Goal: Feedback & Contribution: Contribute content

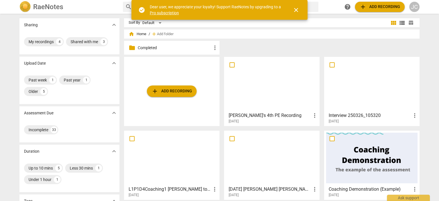
click at [415, 7] on div "JC" at bounding box center [414, 7] width 10 height 10
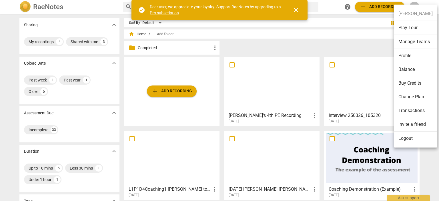
click at [405, 67] on li "Balance" at bounding box center [415, 70] width 43 height 14
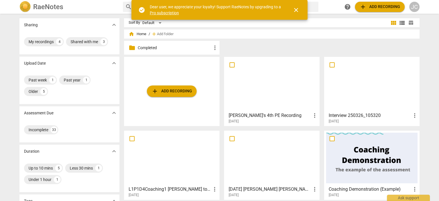
click at [274, 101] on div at bounding box center [271, 84] width 91 height 51
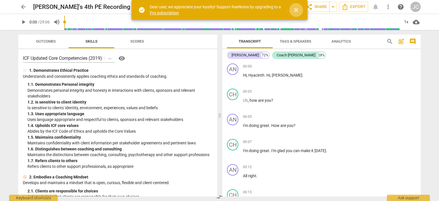
drag, startPoint x: 297, startPoint y: 8, endPoint x: 296, endPoint y: 19, distance: 11.2
click at [297, 8] on span "close" at bounding box center [296, 10] width 7 height 7
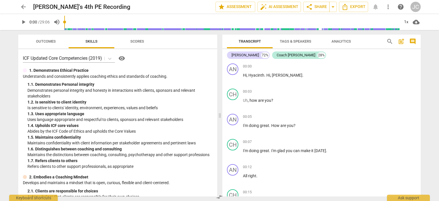
click at [388, 8] on span "more_vert" at bounding box center [388, 6] width 7 height 7
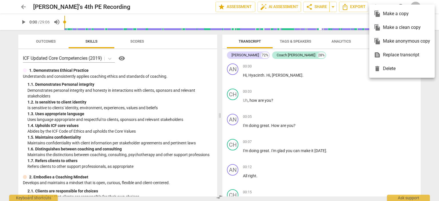
click at [351, 84] on div at bounding box center [219, 100] width 439 height 201
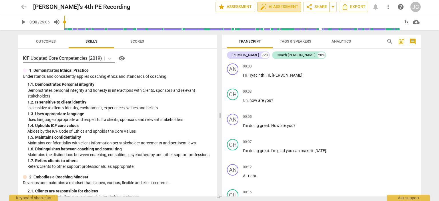
click at [278, 9] on span "auto_fix_high AI Assessment" at bounding box center [279, 6] width 38 height 7
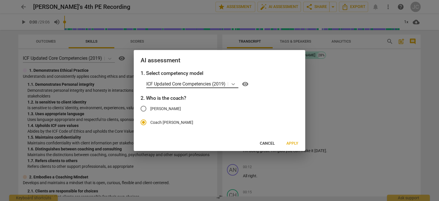
click at [236, 86] on icon at bounding box center [233, 84] width 6 height 6
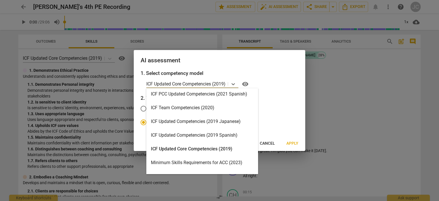
scroll to position [86, 0]
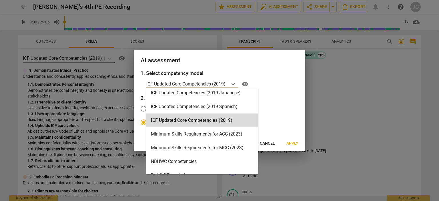
click at [370, 85] on div at bounding box center [219, 100] width 439 height 201
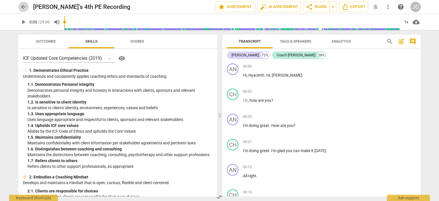
click at [24, 7] on span "arrow_back" at bounding box center [23, 6] width 7 height 7
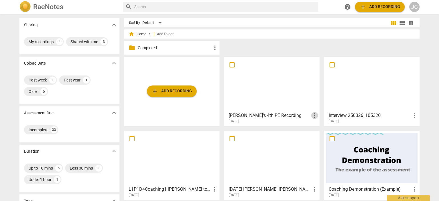
click at [311, 116] on span "more_vert" at bounding box center [314, 115] width 7 height 7
click at [284, 120] on div at bounding box center [219, 100] width 439 height 201
click at [273, 96] on div at bounding box center [271, 84] width 91 height 51
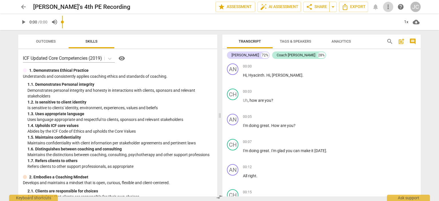
click at [389, 9] on span "more_vert" at bounding box center [388, 6] width 7 height 7
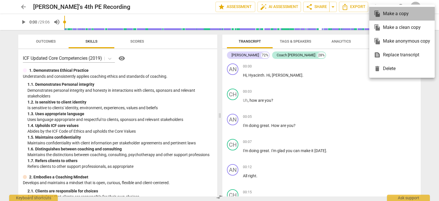
click at [390, 14] on div "file_copy Make a copy" at bounding box center [402, 14] width 56 height 14
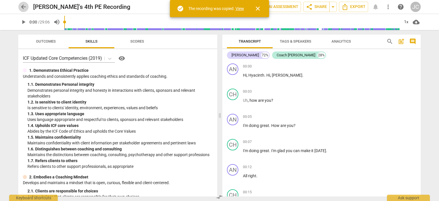
click at [23, 8] on span "arrow_back" at bounding box center [23, 6] width 7 height 7
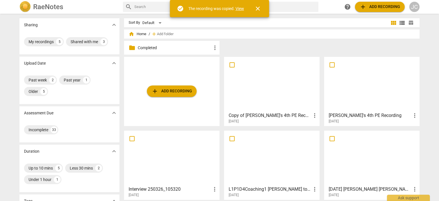
click at [367, 104] on div at bounding box center [371, 84] width 91 height 51
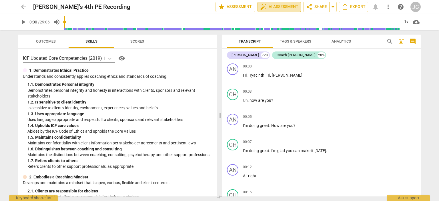
click at [279, 7] on span "auto_fix_high AI Assessment" at bounding box center [279, 6] width 38 height 7
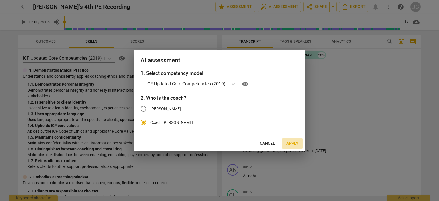
click at [293, 145] on span "Apply" at bounding box center [292, 144] width 12 height 6
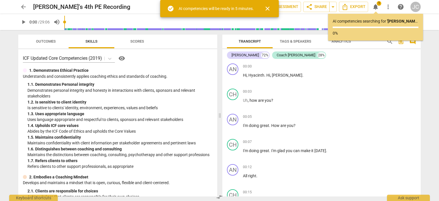
click at [27, 8] on span "arrow_back" at bounding box center [23, 6] width 10 height 7
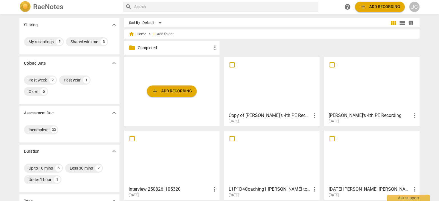
click at [269, 97] on div at bounding box center [271, 84] width 91 height 51
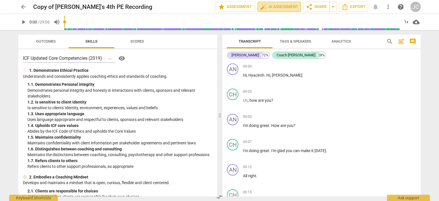
click at [271, 9] on span "auto_fix_high AI Assessment" at bounding box center [279, 6] width 38 height 7
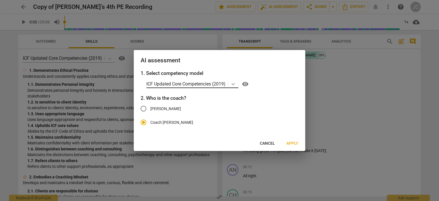
click at [236, 84] on icon at bounding box center [233, 84] width 6 height 6
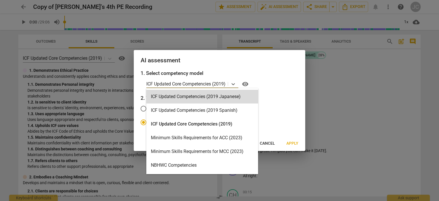
scroll to position [86, 0]
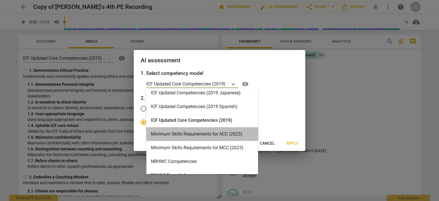
click at [208, 133] on div "Minimum Skills Requirements for ACC (2023)" at bounding box center [202, 134] width 112 height 14
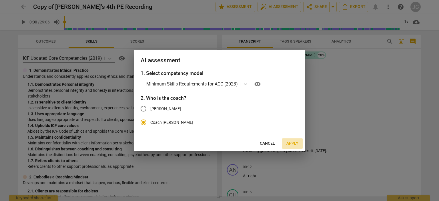
click at [291, 143] on span "Apply" at bounding box center [292, 144] width 12 height 6
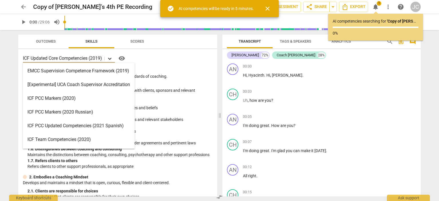
click at [109, 56] on icon at bounding box center [110, 59] width 6 height 6
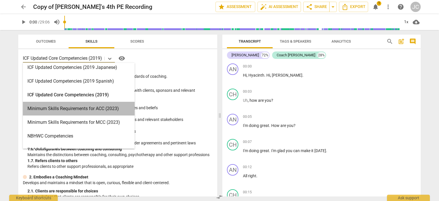
click at [94, 108] on div "Minimum Skills Requirements for ACC (2023)" at bounding box center [79, 109] width 112 height 14
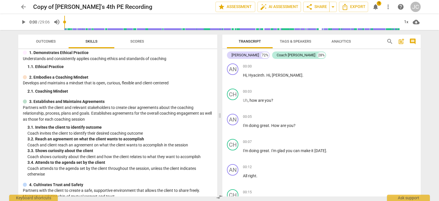
scroll to position [0, 0]
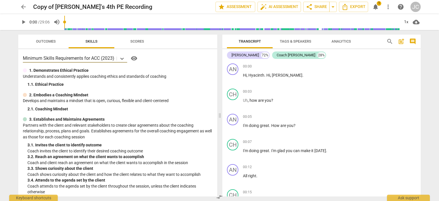
click at [23, 7] on span "arrow_back" at bounding box center [23, 6] width 7 height 7
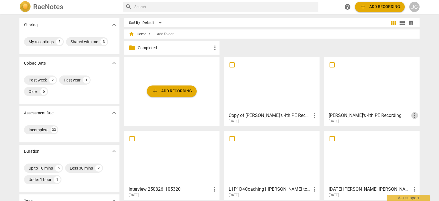
click at [416, 118] on span "more_vert" at bounding box center [414, 115] width 7 height 7
click at [374, 104] on div at bounding box center [219, 100] width 439 height 201
click at [355, 68] on div at bounding box center [371, 84] width 91 height 51
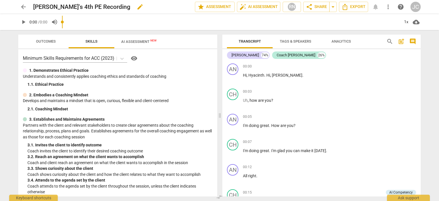
click at [88, 8] on h2 "[PERSON_NAME]'s 4th PE Recording" at bounding box center [81, 6] width 97 height 7
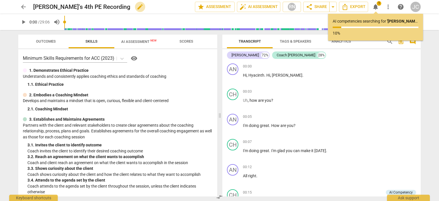
click at [137, 5] on span "edit" at bounding box center [140, 6] width 7 height 7
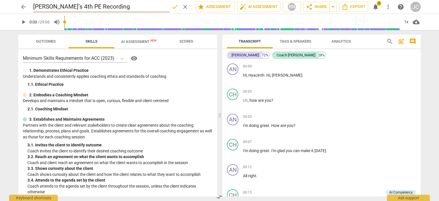
click at [115, 9] on input "[PERSON_NAME]'s 4th PE Recording" at bounding box center [101, 6] width 137 height 11
type input "[PERSON_NAME]'s 4th PE Recording 2019 Core"
click at [173, 6] on span "done" at bounding box center [175, 6] width 7 height 7
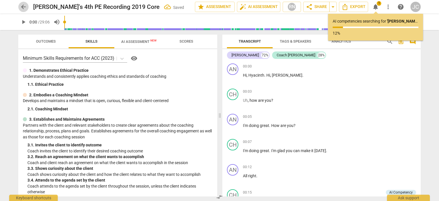
click at [22, 7] on span "arrow_back" at bounding box center [23, 6] width 7 height 7
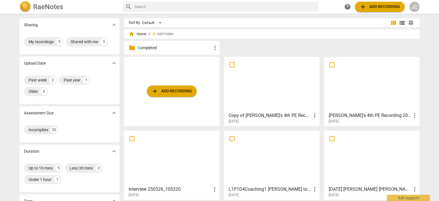
click at [266, 100] on div at bounding box center [271, 84] width 91 height 51
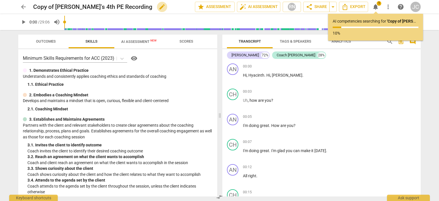
click at [159, 7] on span "edit" at bounding box center [162, 6] width 7 height 7
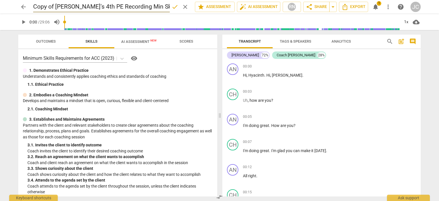
type input "Copy of [PERSON_NAME]'s 4th PE Recording Min Skills"
click at [172, 7] on span "done" at bounding box center [175, 6] width 7 height 7
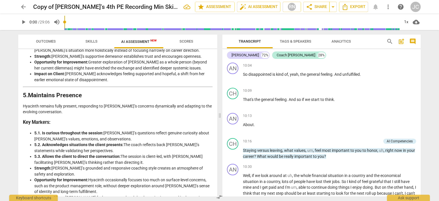
scroll to position [1229, 0]
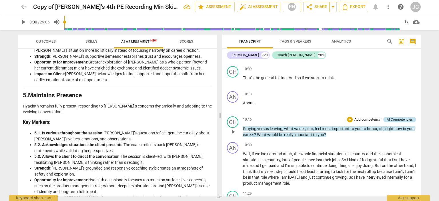
click at [400, 122] on div "AI Competencies" at bounding box center [400, 119] width 26 height 5
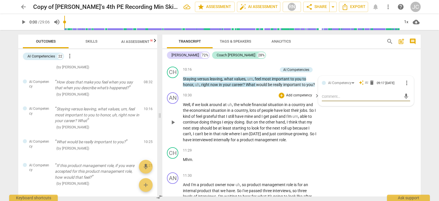
scroll to position [1403, 0]
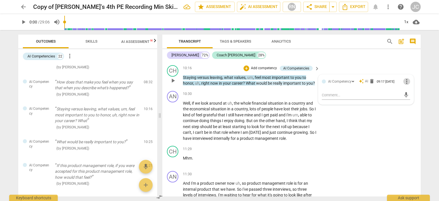
click at [407, 85] on span "more_vert" at bounding box center [406, 81] width 7 height 7
click at [367, 66] on div at bounding box center [219, 100] width 439 height 201
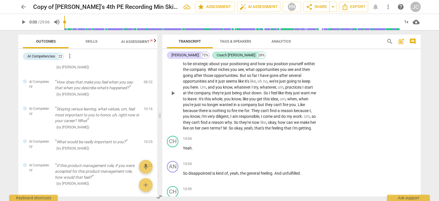
scroll to position [1231, 0]
click at [45, 57] on div "AI Competencies" at bounding box center [41, 56] width 28 height 6
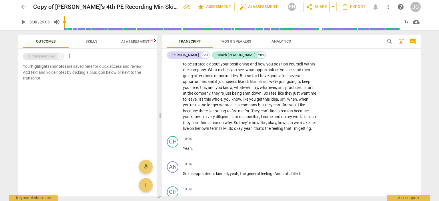
scroll to position [0, 0]
click at [45, 57] on div "AI Competencies" at bounding box center [41, 56] width 28 height 6
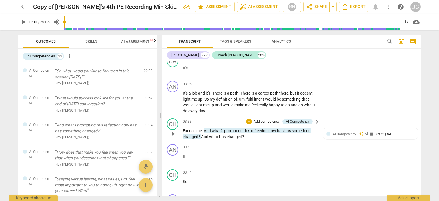
scroll to position [602, 0]
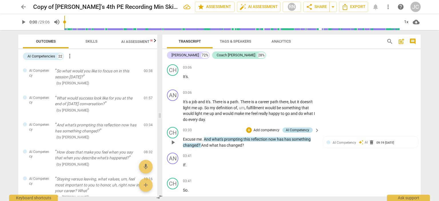
click at [295, 129] on div "AI Competency" at bounding box center [297, 130] width 23 height 5
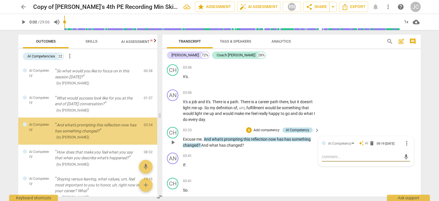
scroll to position [1, 0]
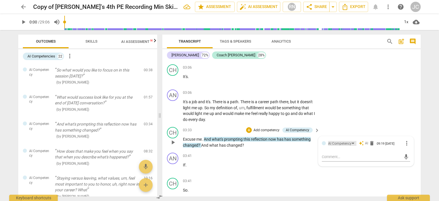
click at [353, 144] on div "AI Competency" at bounding box center [342, 143] width 28 height 5
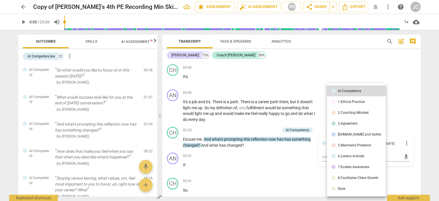
click at [405, 83] on div at bounding box center [219, 100] width 439 height 201
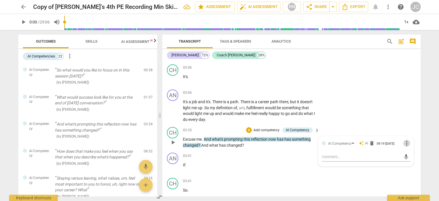
click at [406, 142] on span "more_vert" at bounding box center [406, 143] width 7 height 7
click at [382, 97] on div at bounding box center [219, 100] width 439 height 201
click at [335, 143] on div "AI Competency" at bounding box center [339, 143] width 23 height 5
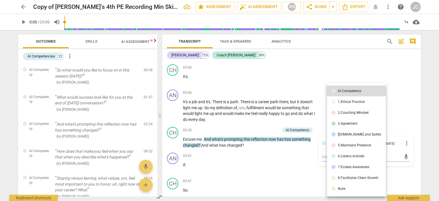
click at [425, 101] on div at bounding box center [219, 100] width 439 height 201
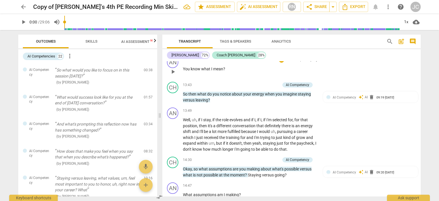
scroll to position [1803, 0]
click at [298, 87] on div "AI Competency" at bounding box center [297, 84] width 23 height 5
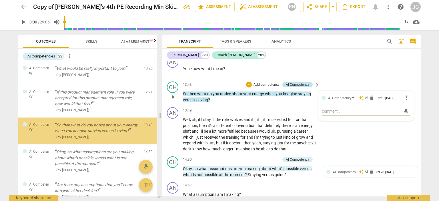
scroll to position [144, 0]
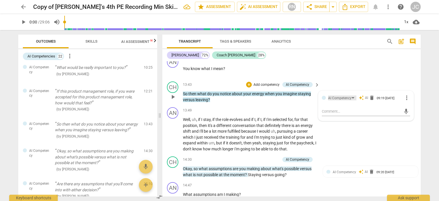
click at [337, 101] on div "AI Competency" at bounding box center [339, 97] width 23 height 5
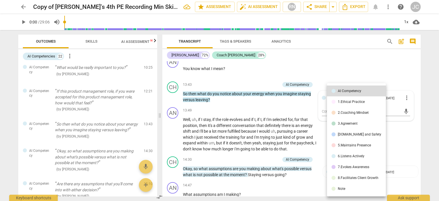
click at [307, 61] on div at bounding box center [219, 100] width 439 height 201
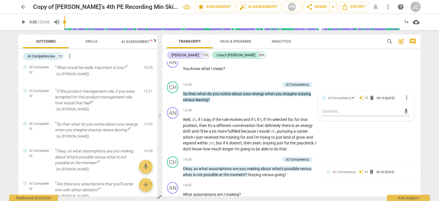
click at [23, 4] on span "arrow_back" at bounding box center [23, 6] width 7 height 7
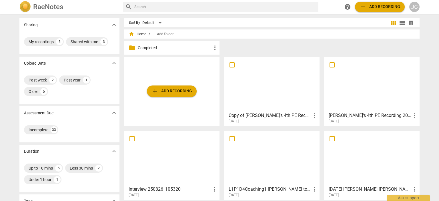
click at [378, 96] on div at bounding box center [371, 84] width 91 height 51
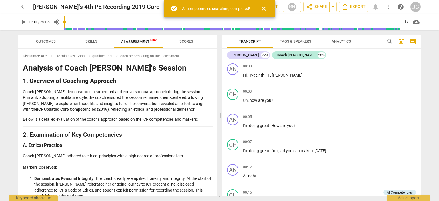
click at [266, 13] on button "close" at bounding box center [264, 9] width 14 height 14
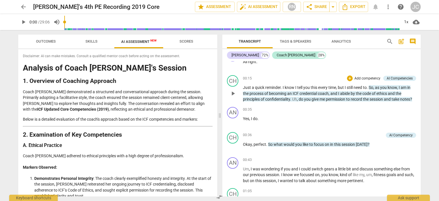
scroll to position [114, 0]
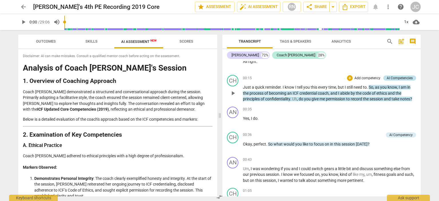
click at [393, 78] on div "AI Competencies" at bounding box center [400, 77] width 26 height 5
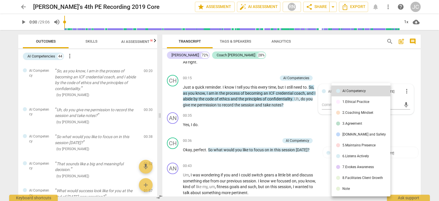
click at [355, 67] on div at bounding box center [219, 100] width 439 height 201
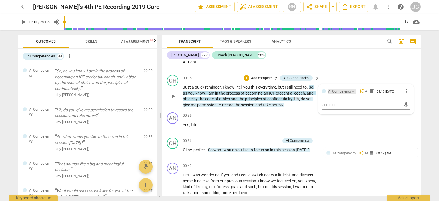
click at [347, 90] on div "AI Competency" at bounding box center [339, 91] width 23 height 5
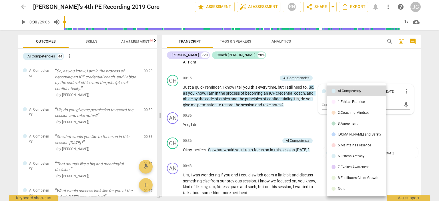
click at [352, 60] on div at bounding box center [219, 100] width 439 height 201
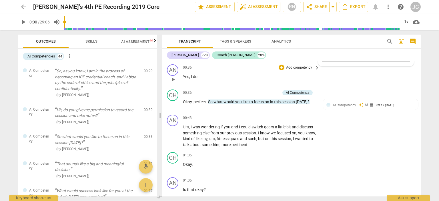
scroll to position [143, 0]
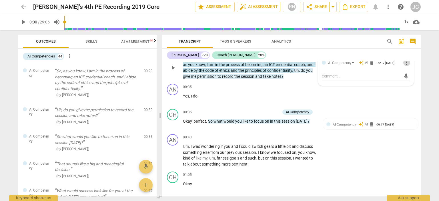
click at [405, 62] on span "more_vert" at bounding box center [406, 62] width 7 height 7
click at [408, 64] on li "Edit" at bounding box center [411, 62] width 20 height 11
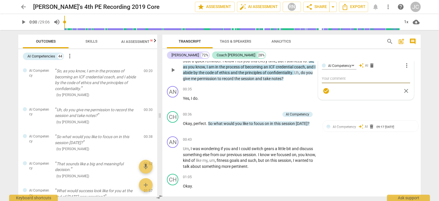
click at [405, 92] on span "close" at bounding box center [406, 90] width 7 height 7
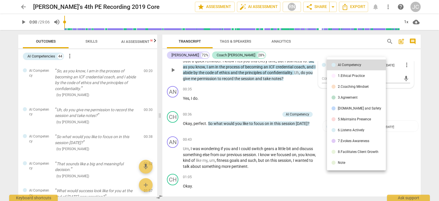
click at [414, 60] on div at bounding box center [219, 100] width 439 height 201
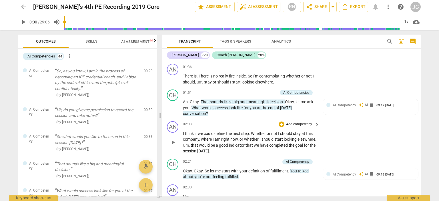
scroll to position [341, 0]
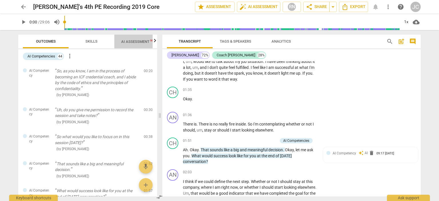
click at [138, 41] on span "AI Assessment New" at bounding box center [138, 41] width 35 height 4
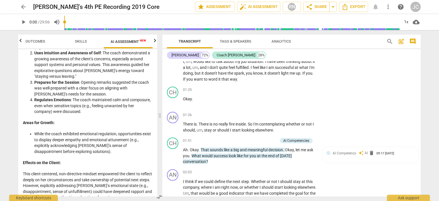
scroll to position [400, 0]
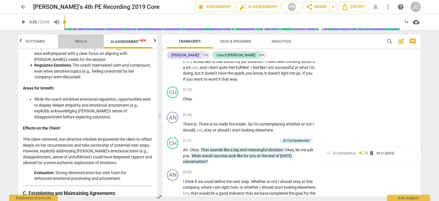
click at [81, 43] on span "Skills" at bounding box center [81, 41] width 12 height 4
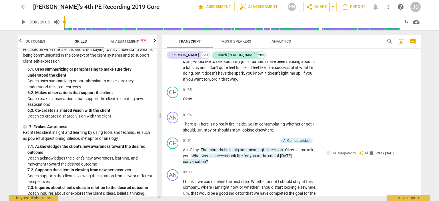
scroll to position [343, 0]
click at [25, 42] on span "Outcomes" at bounding box center [35, 42] width 33 height 8
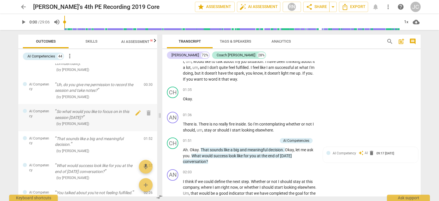
scroll to position [29, 0]
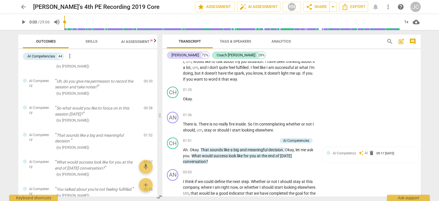
click at [69, 57] on span "more_vert" at bounding box center [69, 56] width 7 height 7
click at [128, 64] on div at bounding box center [219, 100] width 439 height 201
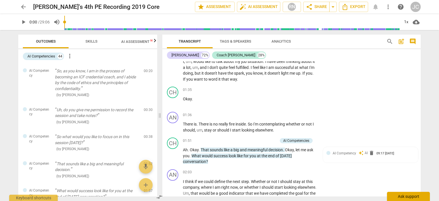
click at [409, 197] on div "Ask support" at bounding box center [408, 196] width 43 height 9
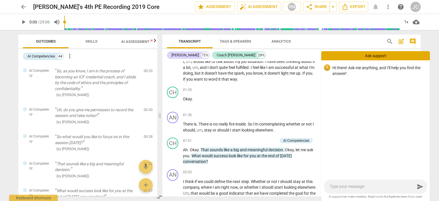
click at [347, 177] on div "Hi there! Ask me anything, and I'll help you find the answer!" at bounding box center [375, 119] width 109 height 118
click at [348, 184] on textarea at bounding box center [372, 186] width 85 height 5
click at [154, 42] on icon "button" at bounding box center [155, 40] width 7 height 7
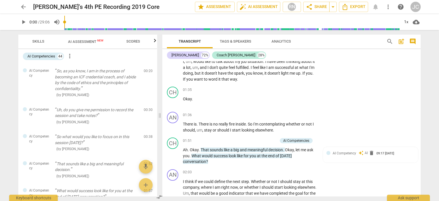
scroll to position [0, 56]
click at [137, 42] on span "Scores" at bounding box center [129, 42] width 27 height 8
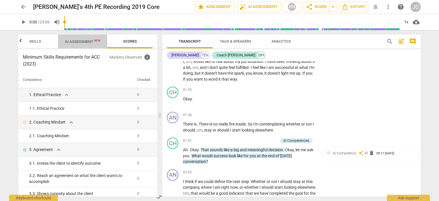
click at [75, 41] on span "AI Assessment New" at bounding box center [82, 41] width 35 height 4
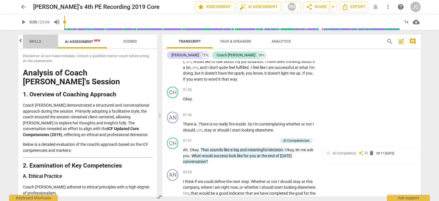
click at [34, 39] on span "Skills" at bounding box center [35, 42] width 26 height 8
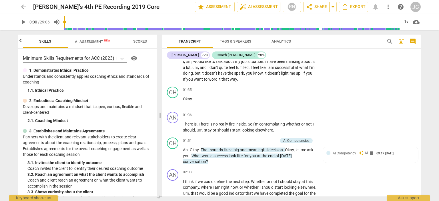
scroll to position [0, 46]
click at [400, 199] on div "Ask support" at bounding box center [408, 196] width 43 height 9
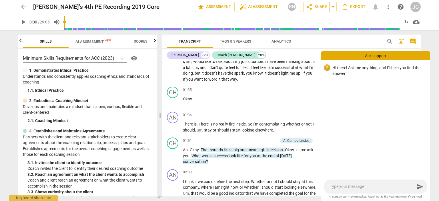
type textarea "H"
type textarea "Ha"
type textarea "Hav"
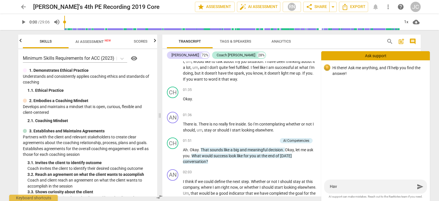
type textarea "Have"
type textarea "Have y"
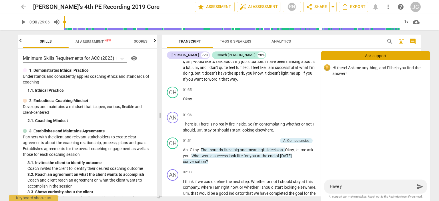
type textarea "Have yo"
type textarea "Have you"
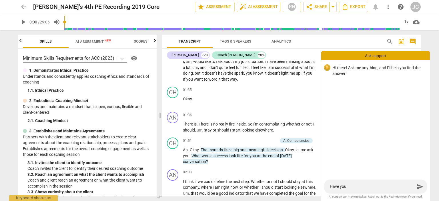
type textarea "Have you"
type textarea "Have you c"
type textarea "Have you ch"
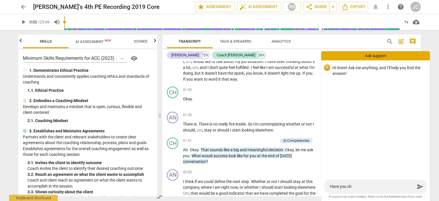
type textarea "Have you cha"
type textarea "Have you [PERSON_NAME]"
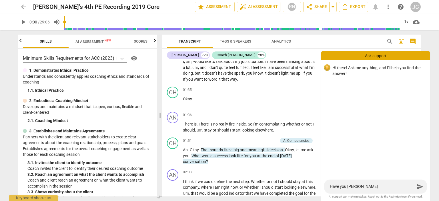
type textarea "Have you [PERSON_NAME]"
type textarea "Have you change"
type textarea "Have you changed"
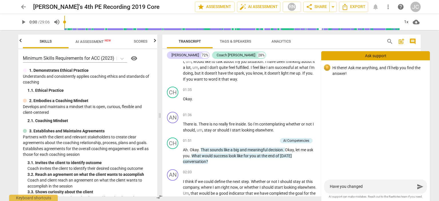
type textarea "Have you changed"
type textarea "Have you changed y"
type textarea "Have you changed yo"
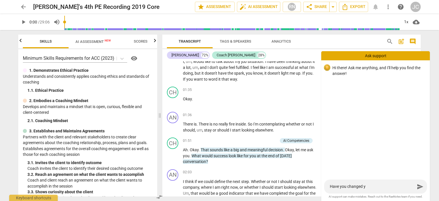
type textarea "Have you changed yo"
type textarea "Have you changed you"
type textarea "Have you changed your"
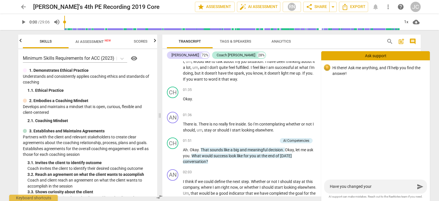
type textarea "Have you changed your"
type textarea "Have you changed your I"
type textarea "Have you changed your IC"
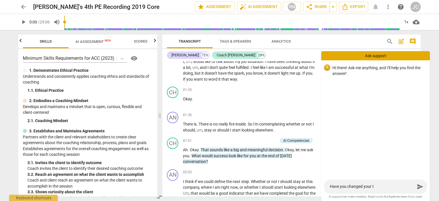
type textarea "Have you changed your IC"
type textarea "Have you changed your ICF"
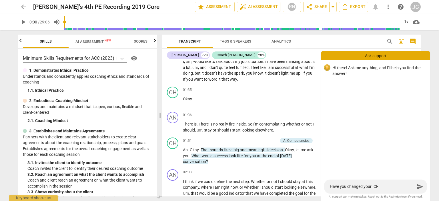
type textarea "Have you changed your ICF t"
type textarea "Have you changed your ICF ta"
type textarea "Have you changed your ICF tag"
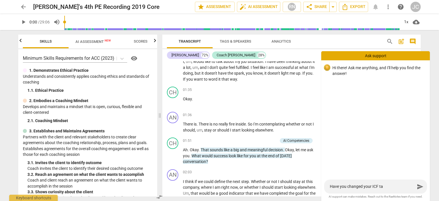
type textarea "Have you changed your ICF tag"
type textarea "Have you changed your ICF tagg"
type textarea "Have you changed your ICF taggi"
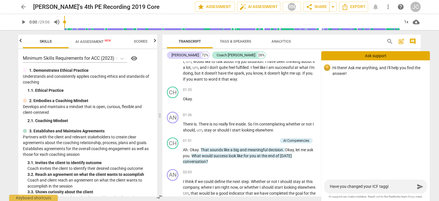
type textarea "Have you changed your ICF taggin"
type textarea "Have you changed your ICF tagging"
type textarea "Have you changed your ICF tagging f"
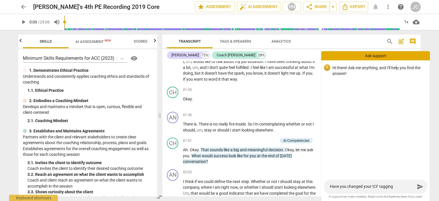
type textarea "Have you changed your ICF tagging f"
type textarea "Have you changed your ICF tagging fo"
type textarea "Have you changed your ICF tagging for"
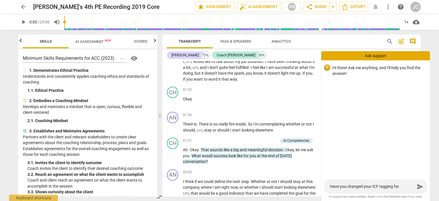
type textarea "Have you changed your ICF tagging for"
type textarea "Have you changed your ICF tagging for p"
type textarea "Have you changed your ICF tagging for pe"
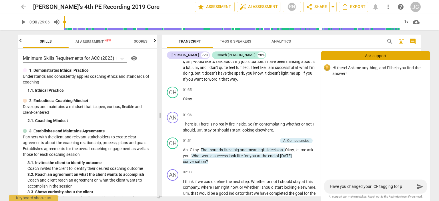
type textarea "Have you changed your ICF tagging for pe"
type textarea "Have you changed your ICF tagging for per"
type textarea "Have you changed your ICF tagging for perf"
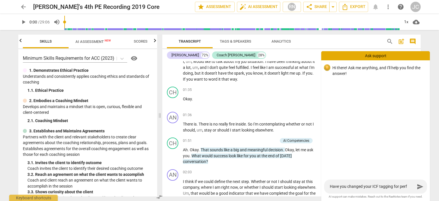
type textarea "Have you changed your ICF tagging for perfo"
type textarea "Have you changed your ICF tagging for perfor"
type textarea "Have you changed your ICF tagging for perform"
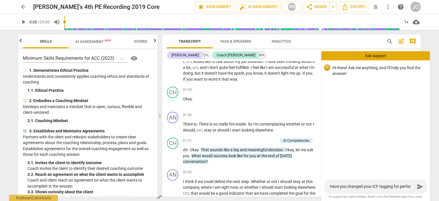
type textarea "Have you changed your ICF tagging for perform"
type textarea "Have you changed your ICF tagging for performa"
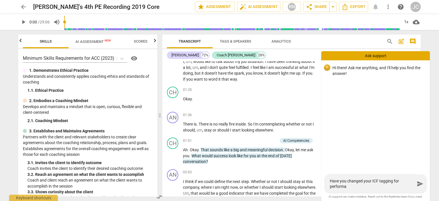
type textarea "Have you changed your ICF tagging for perform"
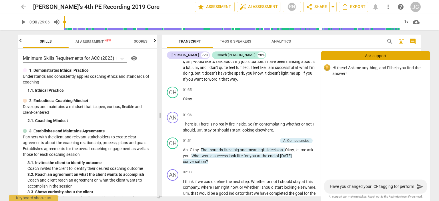
type textarea "Have you changed your ICF tagging for perfor"
type textarea "Have you changed your ICF tagging for perfo"
type textarea "Have you changed your ICF tagging for perf"
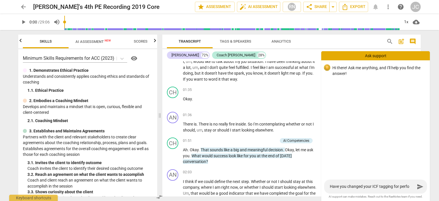
type textarea "Have you changed your ICF tagging for perf"
type textarea "Have you changed your ICF tagging for per"
type textarea "Have you changed your ICF tagging for pe"
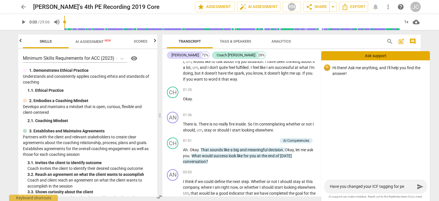
type textarea "Have you changed your ICF tagging for p"
type textarea "Have you changed your ICF tagging for"
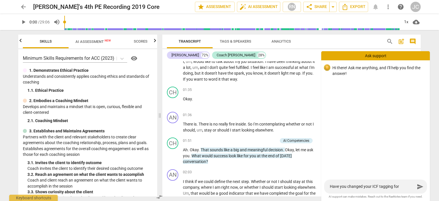
type textarea "Have you changed your ICF tagging for"
type textarea "Have you changed your ICF tagging for t"
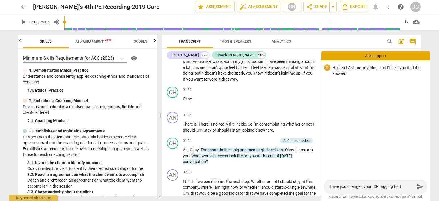
type textarea "Have you changed your ICF tagging for tr"
type textarea "Have you changed your ICF tagging for tra"
type textarea "Have you changed your ICF tagging for [PERSON_NAME]"
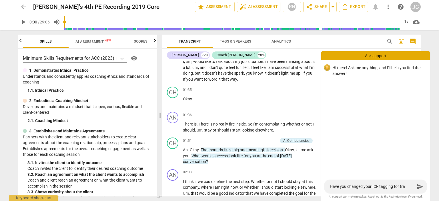
type textarea "Have you changed your ICF tagging for [PERSON_NAME]"
type textarea "Have you changed your ICF tagging for trans"
type textarea "Have you changed your ICF tagging for transc"
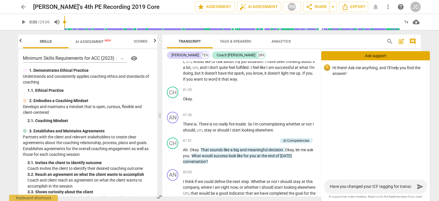
type textarea "Have you changed your ICF tagging for transcr"
type textarea "Have you changed your ICF tagging for transcri"
type textarea "Have you changed your ICF tagging for transcrip"
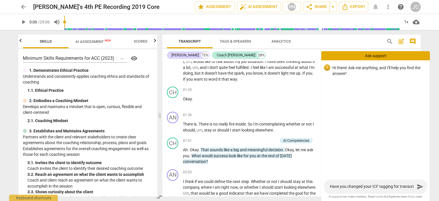
type textarea "Have you changed your ICF tagging for transcrip"
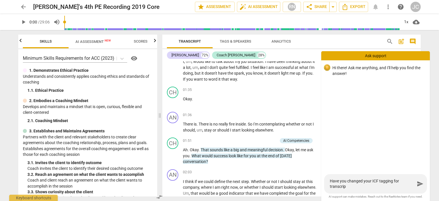
type textarea "Have you changed your ICF tagging for transcript"
type textarea "Have you changed your ICF tagging for transcripts"
type textarea "Have you changed your ICF tagging for transcripts?"
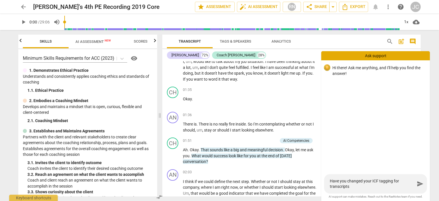
type textarea "Have you changed your ICF tagging for transcripts?"
type textarea "Have you changed your ICF tagging for transcripts??"
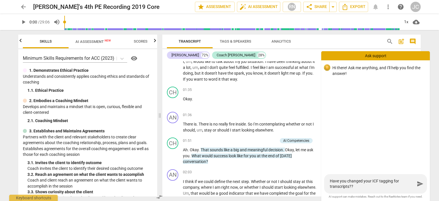
type textarea "Have you changed your ICF tagging for transcripts?? I"
type textarea "Have you changed your ICF tagging for transcripts?? I j"
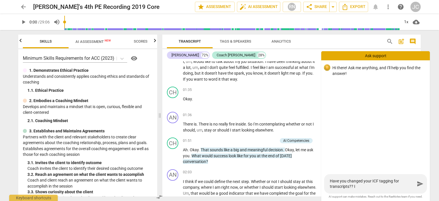
type textarea "Have you changed your ICF tagging for transcripts?? I j"
type textarea "Have you changed your ICF tagging for transcripts?? I ju"
type textarea "Have you changed your ICF tagging for transcripts?? I jus"
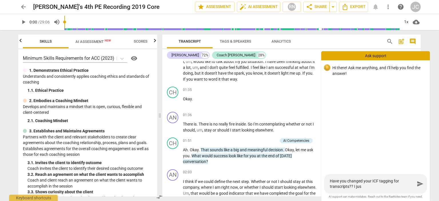
type textarea "Have you changed your ICF tagging for transcripts?? I just"
type textarea "Have you changed your ICF tagging for transcripts?? I just d"
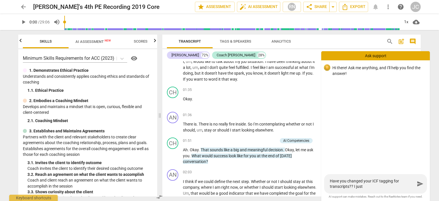
type textarea "Have you changed your ICF tagging for transcripts?? I just d"
type textarea "Have you changed your ICF tagging for transcripts?? I just di"
type textarea "Have you changed your ICF tagging for transcripts?? I just did"
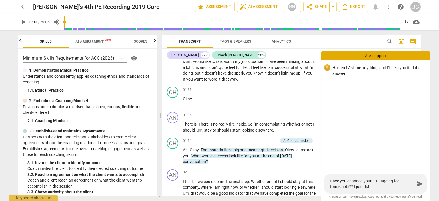
type textarea "Have you changed your ICF tagging for transcripts?? I just did"
type textarea "Have you changed your ICF tagging for transcripts?? I just did 2"
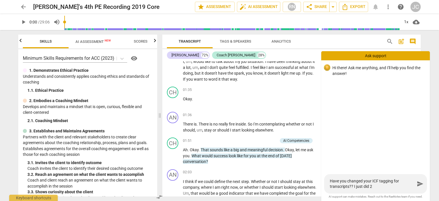
type textarea "Have you changed your ICF tagging for transcripts?? I just did 2"
type textarea "Have you changed your ICF tagging for transcripts?? I just did 2 r"
type textarea "Have you changed your ICF tagging for transcripts?? I just did 2 re"
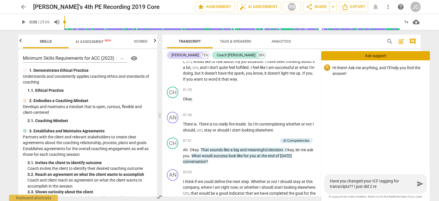
type textarea "Have you changed your ICF tagging for transcripts?? I just did 2 rec"
type textarea "Have you changed your ICF tagging for transcripts?? I just did 2 reco"
type textarea "Have you changed your ICF tagging for transcripts?? I just did 2 recor"
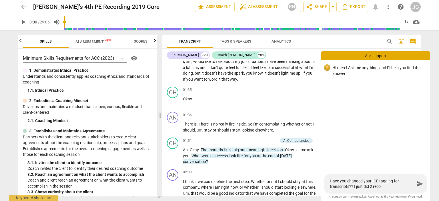
type textarea "Have you changed your ICF tagging for transcripts?? I just did 2 recor"
type textarea "Have you changed your ICF tagging for transcripts?? I just did 2 record"
type textarea "Have you changed your ICF tagging for transcripts?? I just did 2 recordi"
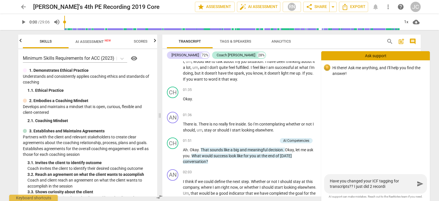
type textarea "Have you changed your ICF tagging for transcripts?? I just did 2 recordin"
type textarea "Have you changed your ICF tagging for transcripts?? I just did 2 recording"
type textarea "Have you changed your ICF tagging for transcripts?? I just did 2 recordings"
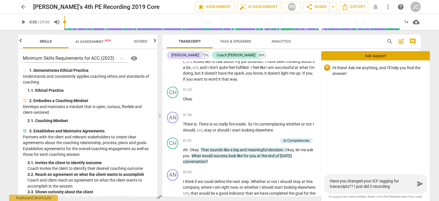
type textarea "Have you changed your ICF tagging for transcripts?? I just did 2 recordings"
type textarea "Have you changed your ICF tagging for transcripts?? I just did 2 recordings a"
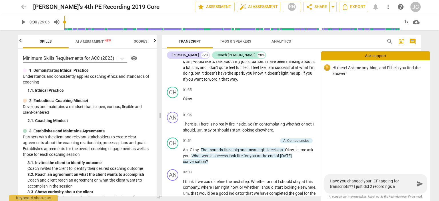
type textarea "Have you changed your ICF tagging for transcripts?? I just did 2 recordings an"
type textarea "Have you changed your ICF tagging for transcripts?? I just did 2 recordings and"
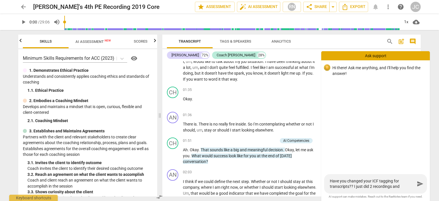
type textarea "Have you changed your ICF tagging for transcripts?? I just did 2 recordings and"
type textarea "Have you changed your ICF tagging for transcripts?? I just did 2 recordings and…"
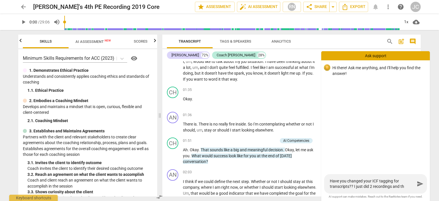
type textarea "Have you changed your ICF tagging for transcripts?? I just did 2 recordings and…"
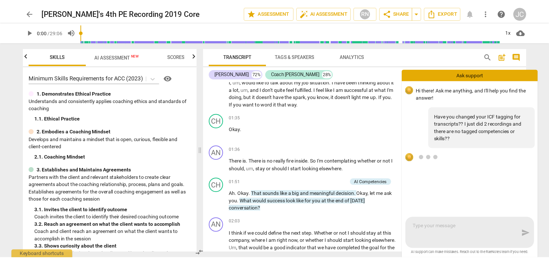
scroll to position [7, 0]
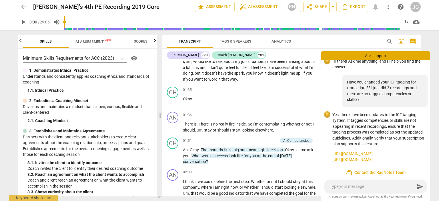
click at [369, 153] on link "[URL][DOMAIN_NAME]" at bounding box center [379, 154] width 93 height 6
click at [377, 161] on link "[URL][DOMAIN_NAME]" at bounding box center [379, 160] width 93 height 6
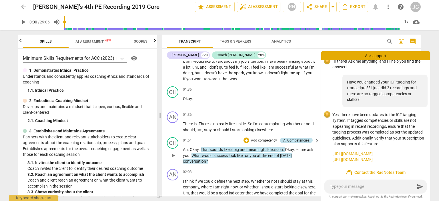
click at [299, 140] on div "AI Competencies" at bounding box center [296, 140] width 26 height 5
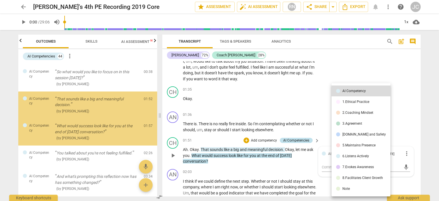
scroll to position [67, 0]
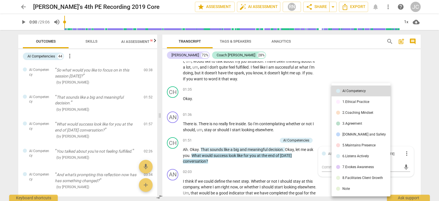
click at [24, 7] on div at bounding box center [219, 100] width 439 height 201
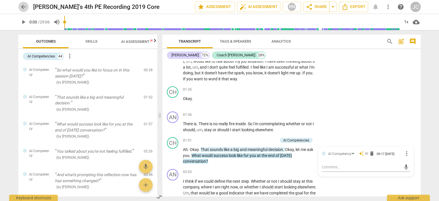
click at [24, 7] on span "arrow_back" at bounding box center [23, 6] width 7 height 7
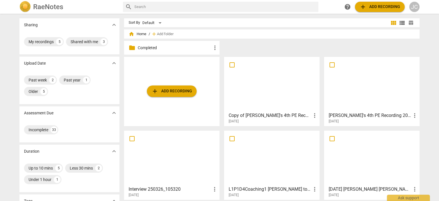
click at [273, 116] on h3 "Copy of [PERSON_NAME]'s 4th PE Recording Min Skills" at bounding box center [270, 115] width 83 height 7
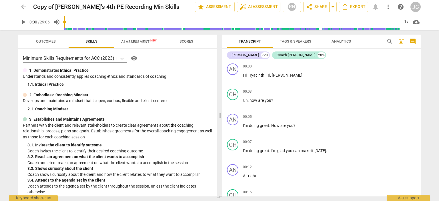
click at [140, 42] on span "AI Assessment New" at bounding box center [138, 41] width 35 height 4
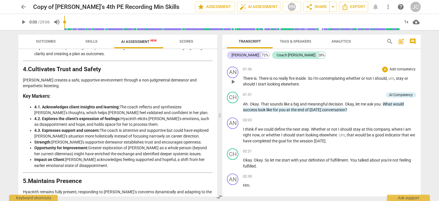
scroll to position [372, 0]
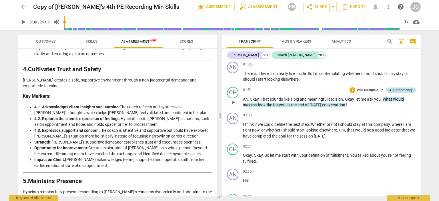
click at [398, 93] on div "AI Competency" at bounding box center [400, 89] width 23 height 5
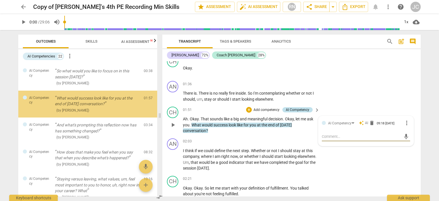
scroll to position [385, 0]
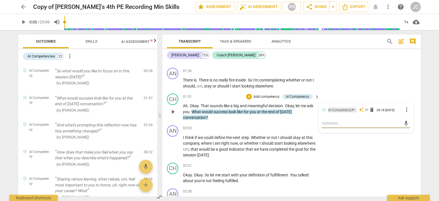
click at [351, 109] on div "AI Competency" at bounding box center [342, 110] width 28 height 5
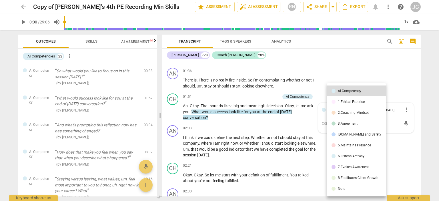
click at [371, 63] on div at bounding box center [219, 100] width 439 height 201
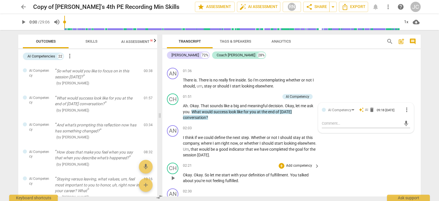
click at [367, 171] on div "CH play_arrow pause 02:21 + Add competency keyboard_arrow_right Okay . Okay . S…" at bounding box center [291, 173] width 258 height 26
click at [99, 59] on div "AI Competencies 22 more_vert" at bounding box center [90, 56] width 134 height 10
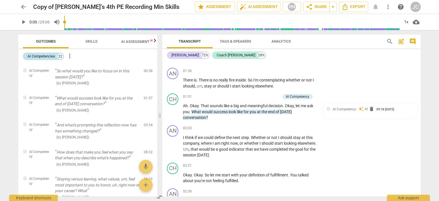
click at [40, 56] on div "AI Competencies" at bounding box center [41, 56] width 28 height 6
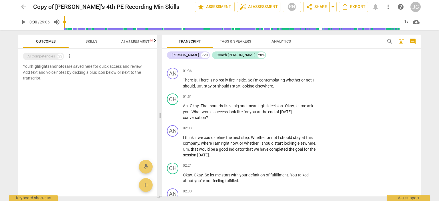
click at [91, 43] on span "Skills" at bounding box center [91, 41] width 12 height 4
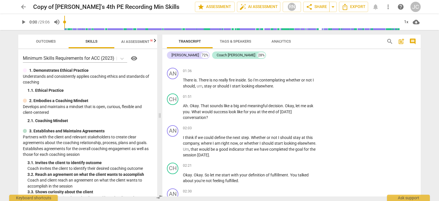
click at [131, 41] on span "AI Assessment New" at bounding box center [138, 41] width 35 height 4
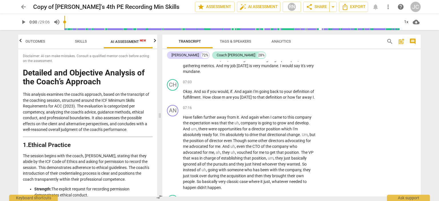
scroll to position [1115, 0]
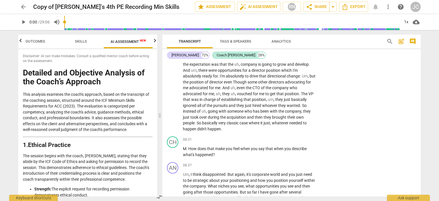
click at [81, 39] on span "Skills" at bounding box center [81, 42] width 26 height 8
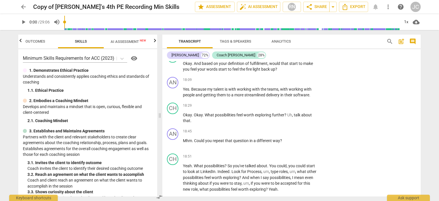
scroll to position [2316, 0]
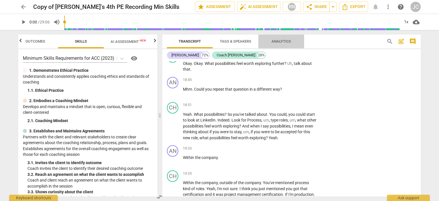
click at [279, 39] on span "Analytics" at bounding box center [281, 41] width 19 height 4
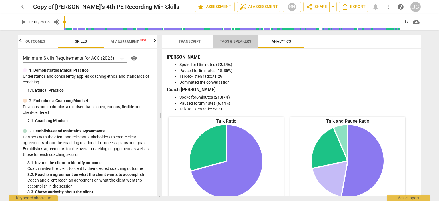
click at [240, 40] on span "Tags & Speakers" at bounding box center [235, 41] width 31 height 4
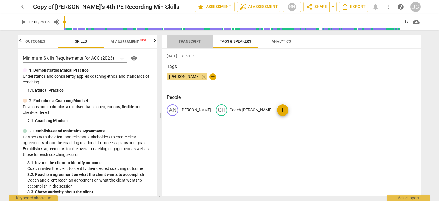
click at [185, 38] on span "Transcript" at bounding box center [190, 42] width 36 height 8
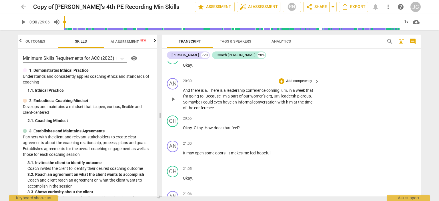
scroll to position [2516, 0]
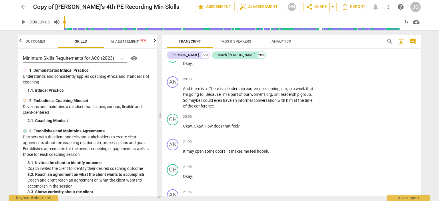
click at [28, 42] on span "Outcomes" at bounding box center [35, 41] width 20 height 4
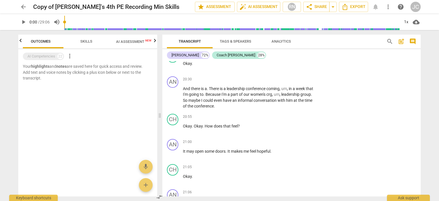
scroll to position [0, 0]
click at [47, 40] on span "Outcomes" at bounding box center [46, 41] width 20 height 4
click at [91, 42] on span "Skills" at bounding box center [91, 41] width 12 height 4
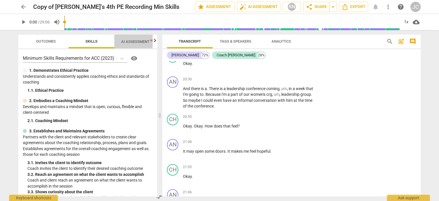
click at [135, 43] on span "AI Assessment New" at bounding box center [138, 41] width 35 height 4
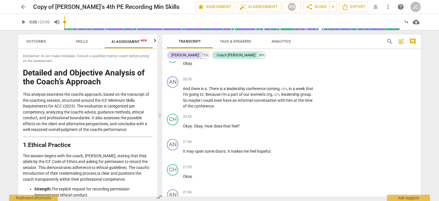
scroll to position [0, 11]
click at [84, 43] on span "Skills" at bounding box center [81, 41] width 12 height 4
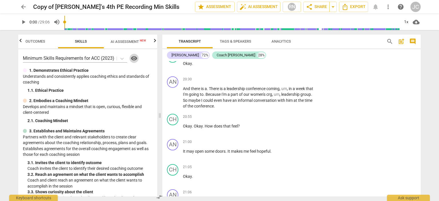
click at [134, 59] on span "visibility" at bounding box center [134, 58] width 7 height 7
click at [156, 42] on icon "button" at bounding box center [155, 40] width 7 height 7
click at [124, 41] on span "Scores" at bounding box center [130, 41] width 14 height 4
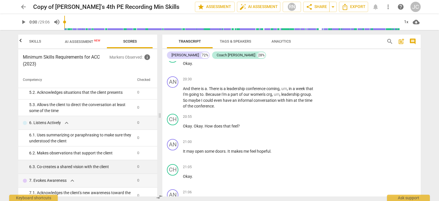
scroll to position [229, 0]
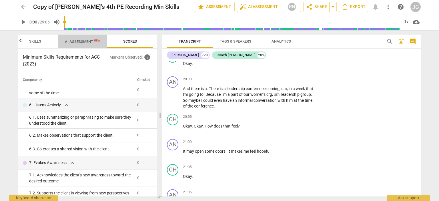
click at [83, 45] on span "AI Assessment New" at bounding box center [82, 41] width 49 height 9
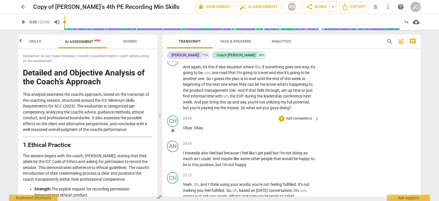
scroll to position [3174, 0]
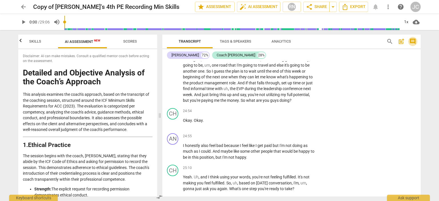
click at [412, 40] on span "comment" at bounding box center [412, 41] width 7 height 7
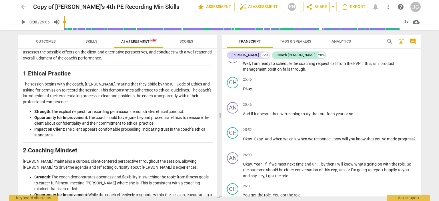
scroll to position [57, 0]
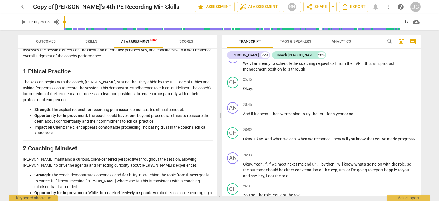
click at [79, 119] on li "Opportunity for Improvement: The coach could have gone beyond procedural ethics…" at bounding box center [123, 119] width 178 height 12
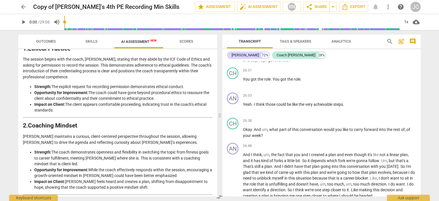
scroll to position [0, 0]
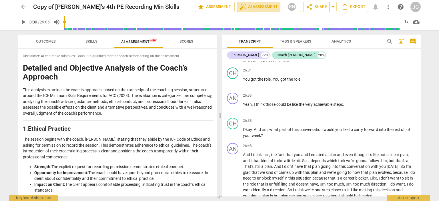
click at [267, 7] on span "auto_fix_high AI Assessment" at bounding box center [259, 6] width 38 height 7
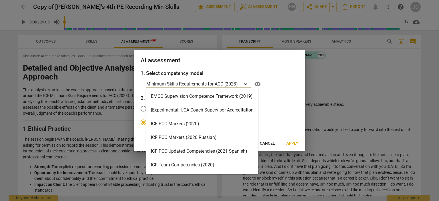
click at [246, 83] on icon at bounding box center [246, 84] width 6 height 6
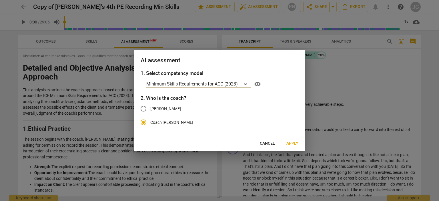
click at [295, 145] on span "Apply" at bounding box center [292, 144] width 12 height 6
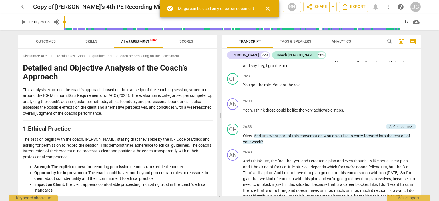
scroll to position [3163, 0]
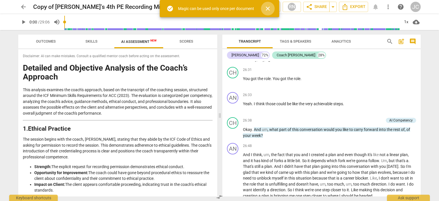
click at [269, 9] on span "close" at bounding box center [267, 8] width 7 height 7
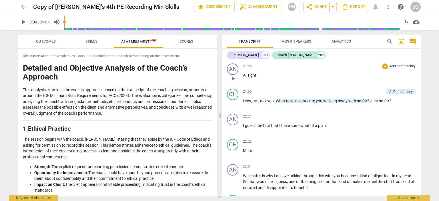
scroll to position [2564, 0]
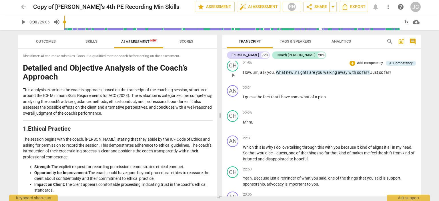
click at [319, 75] on span "you" at bounding box center [319, 72] width 7 height 5
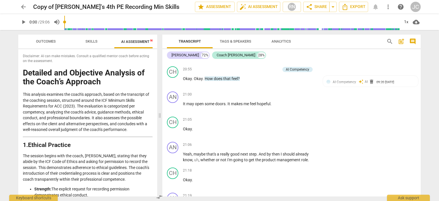
scroll to position [2790, 0]
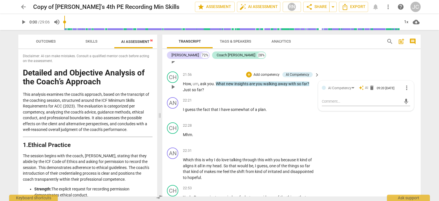
click at [331, 66] on div "AN play_arrow pause 21:55 + Add competency keyboard_arrow_right All right ." at bounding box center [291, 56] width 258 height 25
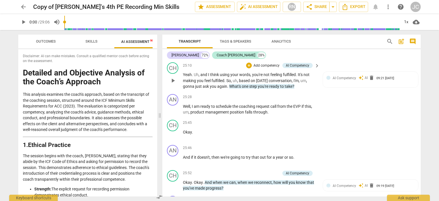
scroll to position [3305, 0]
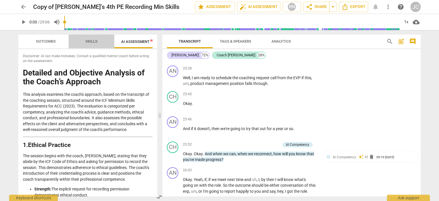
click at [92, 39] on span "Skills" at bounding box center [91, 41] width 12 height 4
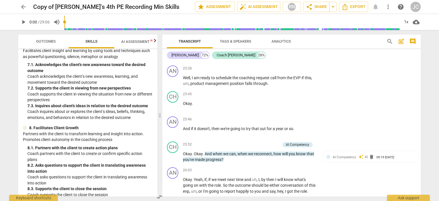
scroll to position [430, 0]
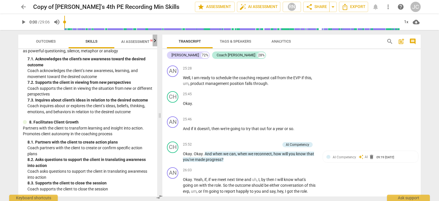
click at [157, 41] on icon "button" at bounding box center [155, 40] width 7 height 7
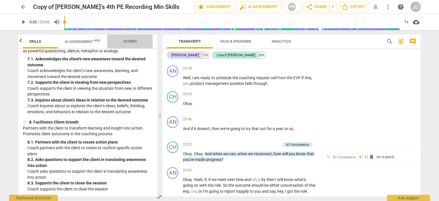
click at [136, 41] on span "Scores" at bounding box center [130, 41] width 14 height 4
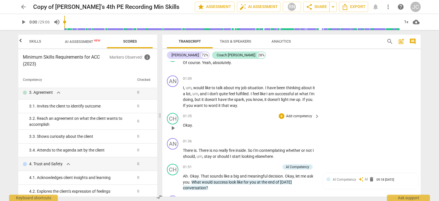
scroll to position [343, 0]
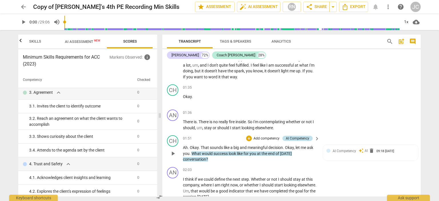
click at [305, 139] on div "AI Competency" at bounding box center [297, 138] width 23 height 5
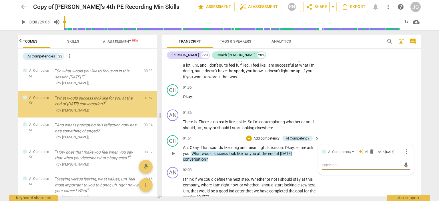
scroll to position [0, 0]
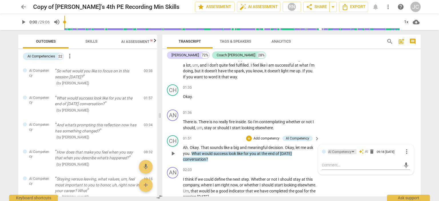
click at [352, 151] on div "AI Competency" at bounding box center [342, 151] width 28 height 5
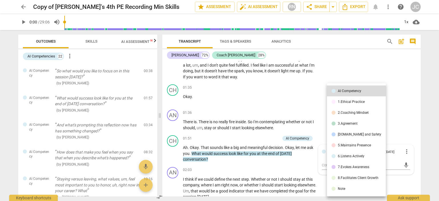
click at [347, 124] on div "3.Agreement" at bounding box center [348, 123] width 20 height 3
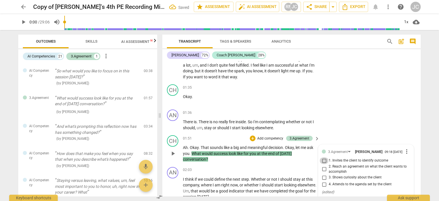
click at [323, 160] on input "1. Invites the client to identify outcome" at bounding box center [324, 160] width 9 height 7
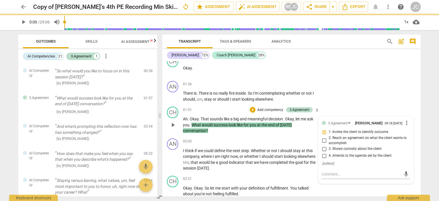
scroll to position [400, 0]
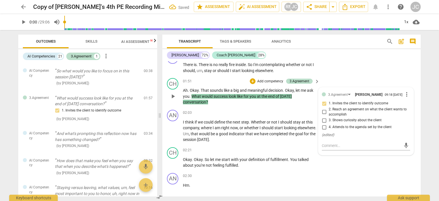
click at [356, 77] on div "CH play_arrow pause 01:51 + Add competency 3.Agreement keyboard_arrow_right Ah …" at bounding box center [291, 92] width 258 height 32
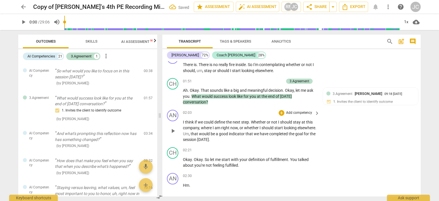
click at [415, 137] on div "AN play_arrow pause 02:03 + Add competency keyboard_arrow_right I think if we c…" at bounding box center [291, 126] width 258 height 37
click at [156, 44] on icon "button" at bounding box center [155, 40] width 7 height 7
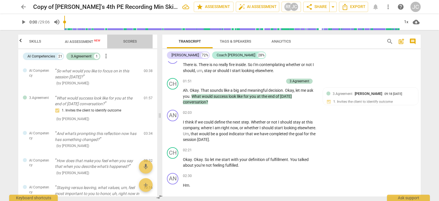
click at [134, 42] on span "Scores" at bounding box center [130, 41] width 14 height 4
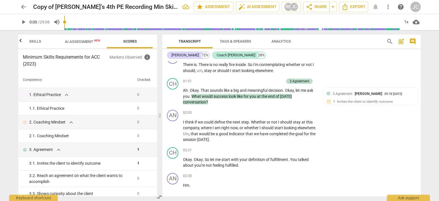
click at [35, 43] on span "Skills" at bounding box center [35, 41] width 12 height 4
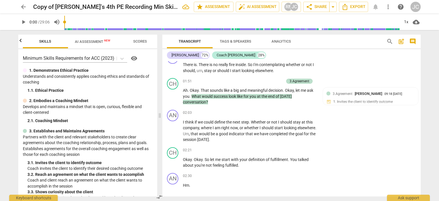
scroll to position [0, 46]
click at [83, 41] on span "AI Assessment New" at bounding box center [92, 41] width 35 height 4
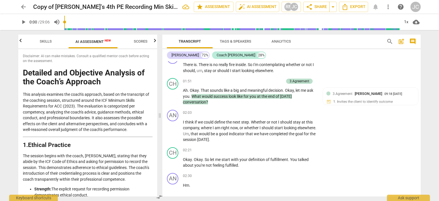
click at [23, 42] on icon "button" at bounding box center [20, 40] width 7 height 7
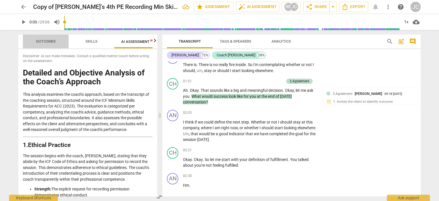
click at [36, 41] on span "Outcomes" at bounding box center [46, 41] width 20 height 4
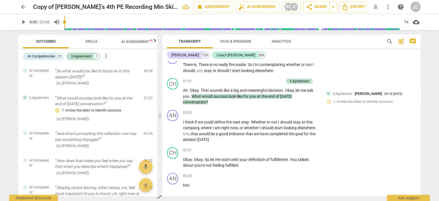
click at [155, 41] on icon "button" at bounding box center [155, 40] width 2 height 3
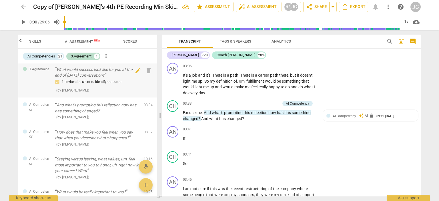
scroll to position [57, 0]
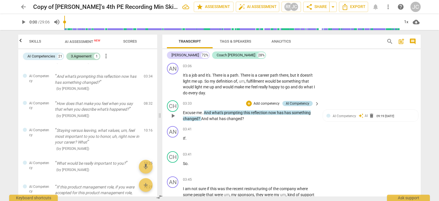
click at [297, 104] on div "AI Competency" at bounding box center [297, 103] width 23 height 5
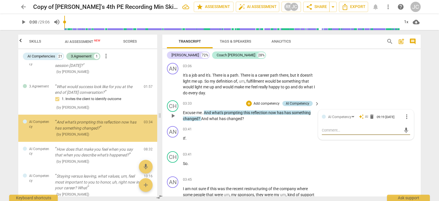
scroll to position [9, 0]
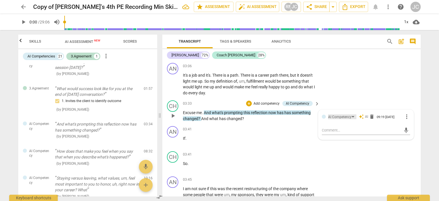
click at [340, 116] on div "AI Competency" at bounding box center [339, 116] width 23 height 5
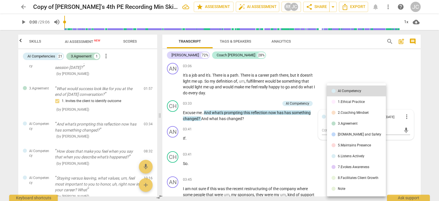
click at [350, 145] on div "5.Maintains Presence" at bounding box center [354, 145] width 33 height 3
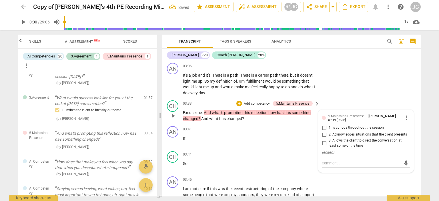
click at [323, 127] on input "1. Is curious throughout the session" at bounding box center [324, 127] width 9 height 7
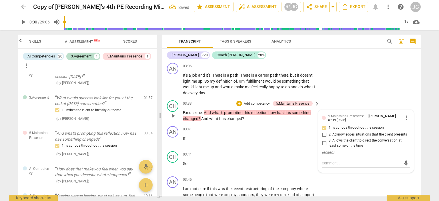
click at [323, 134] on input "2. Acknowledges situations that the client presents" at bounding box center [324, 134] width 9 height 7
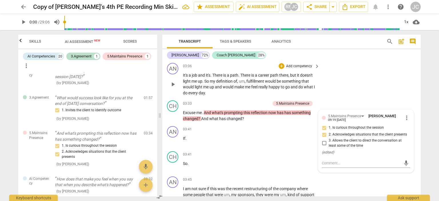
drag, startPoint x: 374, startPoint y: 60, endPoint x: 369, endPoint y: 64, distance: 6.5
click at [375, 59] on div "[PERSON_NAME] 72% Coach [PERSON_NAME] 28%" at bounding box center [291, 55] width 249 height 10
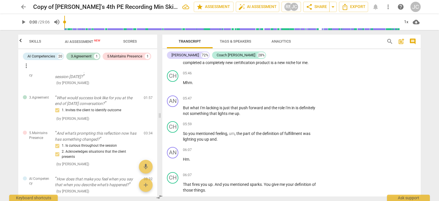
scroll to position [886, 0]
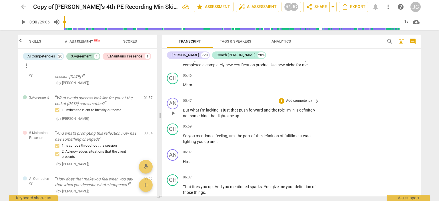
click at [292, 102] on p "Add competency" at bounding box center [299, 100] width 27 height 5
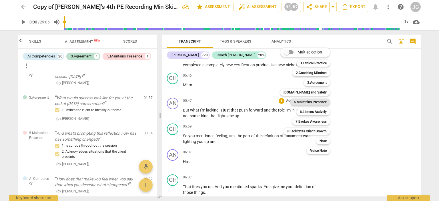
click at [312, 103] on b "5.Maintains Presence" at bounding box center [310, 102] width 33 height 7
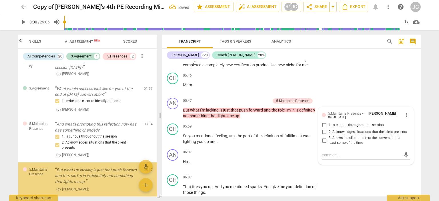
scroll to position [59, 0]
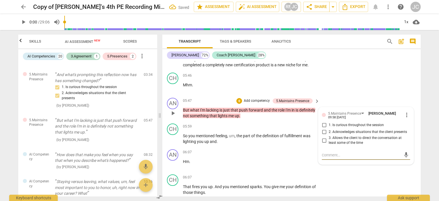
click at [323, 130] on input "2. Acknowledges situations that the client presents" at bounding box center [324, 132] width 9 height 7
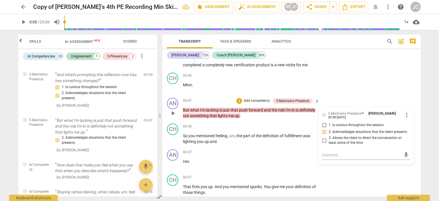
click at [405, 114] on span "more_vert" at bounding box center [406, 115] width 7 height 7
click at [409, 124] on li "Delete" at bounding box center [411, 125] width 20 height 11
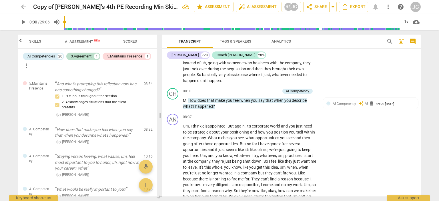
scroll to position [1172, 0]
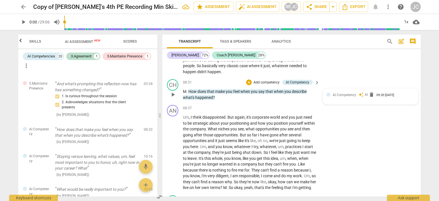
click at [347, 97] on span "AI Competency" at bounding box center [344, 95] width 23 height 4
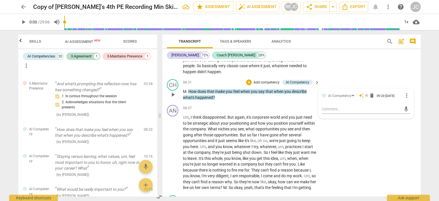
click at [269, 80] on p "Add competency" at bounding box center [266, 82] width 27 height 5
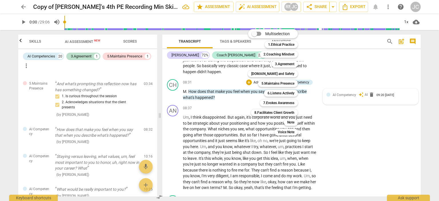
click at [333, 112] on div at bounding box center [219, 100] width 439 height 201
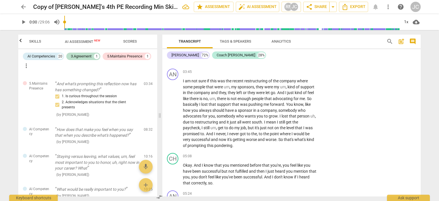
scroll to position [772, 0]
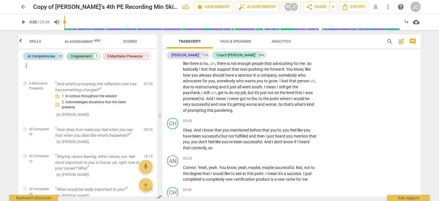
click at [41, 55] on div "AI Competencies" at bounding box center [41, 56] width 28 height 6
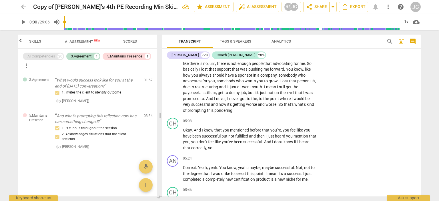
scroll to position [0, 0]
click at [81, 41] on span "AI Assessment New" at bounding box center [82, 41] width 35 height 4
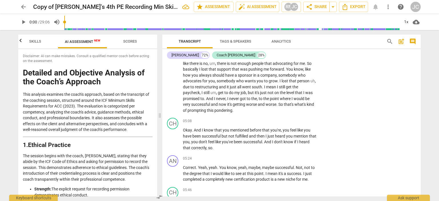
click at [133, 40] on span "Scores" at bounding box center [130, 41] width 14 height 4
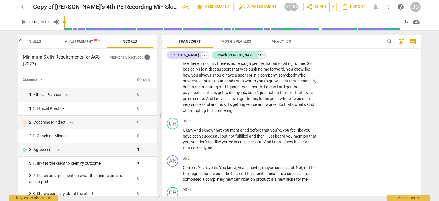
click at [80, 42] on span "AI Assessment New" at bounding box center [82, 41] width 35 height 4
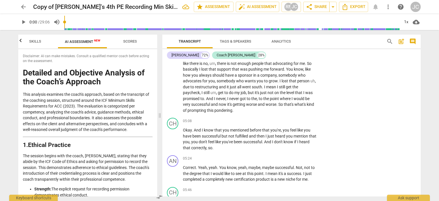
click at [191, 41] on span "Transcript" at bounding box center [190, 41] width 22 height 4
click at [34, 40] on span "Skills" at bounding box center [35, 41] width 12 height 4
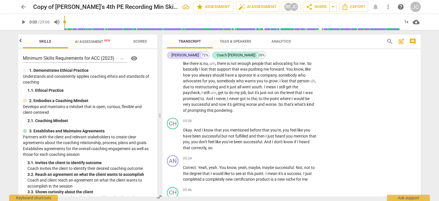
scroll to position [0, 46]
click at [91, 41] on span "AI Assessment New" at bounding box center [92, 41] width 35 height 4
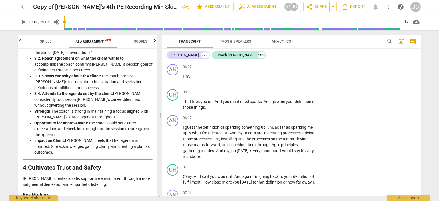
scroll to position [972, 0]
click at [298, 91] on p "Add competency" at bounding box center [299, 91] width 27 height 5
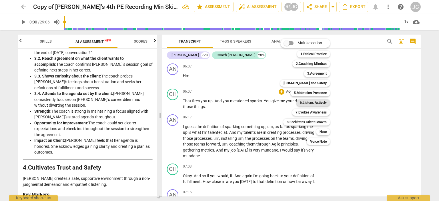
click at [305, 103] on b "6.Listens Actively" at bounding box center [313, 102] width 27 height 7
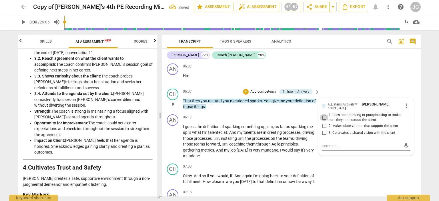
click at [322, 118] on input "1. Uses summarizing or paraphrasing to make sure they understood the client" at bounding box center [324, 117] width 9 height 7
click at [331, 63] on div "AN play_arrow pause 06:07 + Add competency keyboard_arrow_right Hm ." at bounding box center [291, 73] width 258 height 25
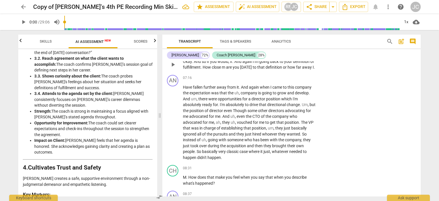
scroll to position [1058, 0]
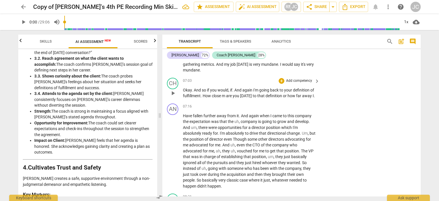
click at [298, 80] on p "Add competency" at bounding box center [299, 80] width 27 height 5
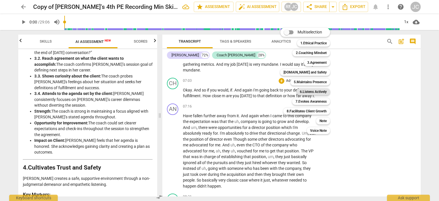
click at [316, 92] on b "6.Listens Actively" at bounding box center [313, 91] width 27 height 7
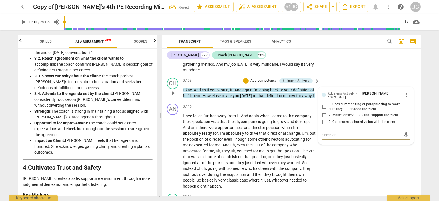
click at [323, 120] on input "3. Co-creates a shared vision with the client" at bounding box center [324, 122] width 9 height 7
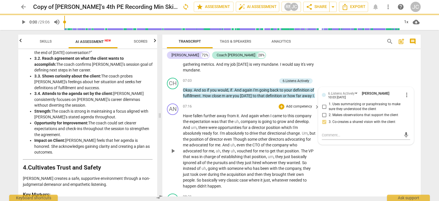
click at [327, 164] on div "AN play_arrow pause 07:16 + Add competency keyboard_arrow_right Have fallen fur…" at bounding box center [291, 146] width 258 height 90
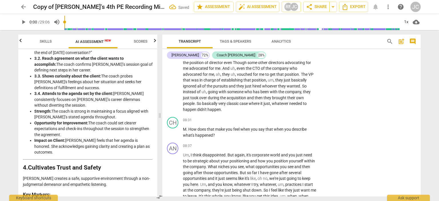
scroll to position [1144, 0]
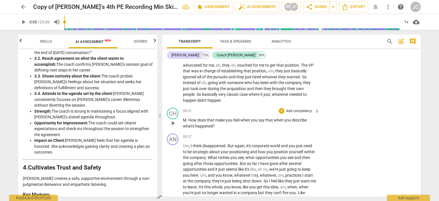
click at [299, 111] on p "Add competency" at bounding box center [299, 111] width 27 height 5
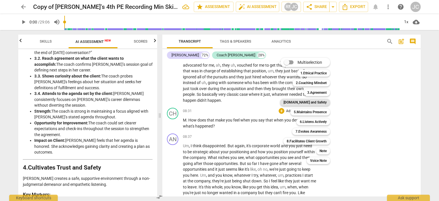
click at [313, 101] on b "[DOMAIN_NAME] and Safety" at bounding box center [305, 102] width 43 height 7
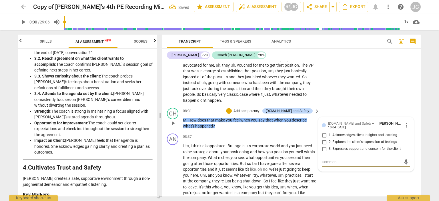
click at [323, 140] on input "2. Explores the client's expression of feelings" at bounding box center [324, 142] width 9 height 7
click at [334, 183] on div "AN play_arrow pause 08:37 + Add competency keyboard_arrow_right Um , I think di…" at bounding box center [291, 176] width 258 height 90
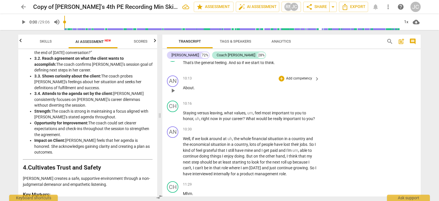
scroll to position [1372, 0]
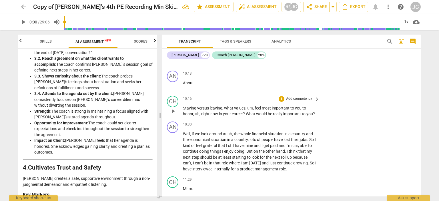
click at [294, 102] on p "Add competency" at bounding box center [299, 98] width 27 height 5
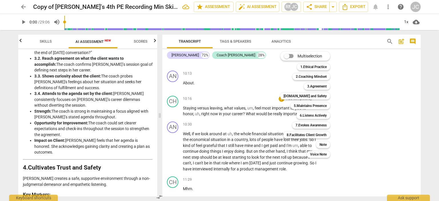
click at [369, 105] on div at bounding box center [219, 100] width 439 height 201
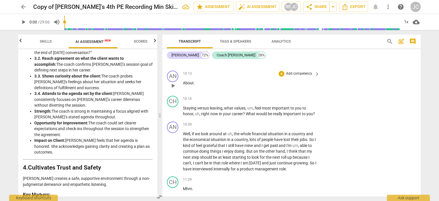
click at [293, 76] on p "Add competency" at bounding box center [299, 73] width 27 height 5
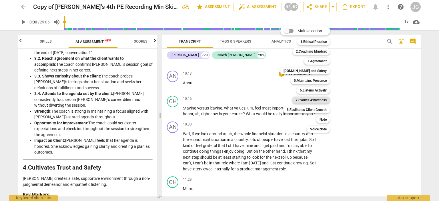
click at [309, 100] on b "7.Evokes Awareness" at bounding box center [311, 100] width 31 height 7
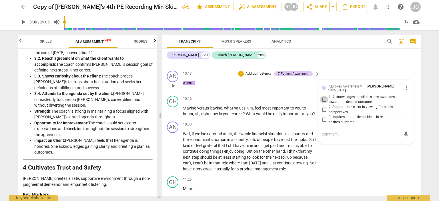
click at [324, 103] on input "1. Acknowledges the client's new awareness toward the desired outcome" at bounding box center [324, 99] width 9 height 7
click at [347, 164] on div "AN play_arrow pause 10:30 + Add competency keyboard_arrow_right Well , if we lo…" at bounding box center [291, 146] width 258 height 55
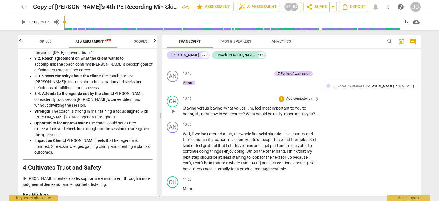
click at [295, 102] on p "Add competency" at bounding box center [299, 98] width 27 height 5
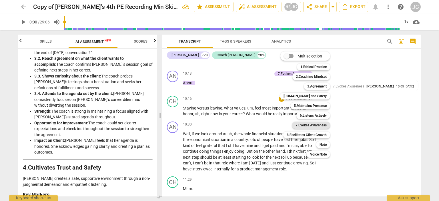
click at [316, 123] on b "7.Evokes Awareness" at bounding box center [311, 125] width 31 height 7
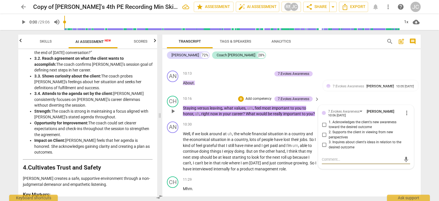
click at [323, 128] on input "1. Acknowledges the client's new awareness toward the desired outcome" at bounding box center [324, 124] width 9 height 7
click at [324, 148] on input "3. Inquires about client's ideas in relation to the desired outcome" at bounding box center [324, 145] width 9 height 7
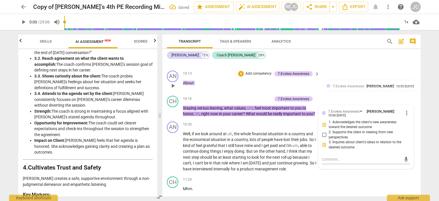
click at [339, 76] on div "AN play_arrow pause 10:13 + Add competency 7.Evokes Awareness keyboard_arrow_ri…" at bounding box center [291, 80] width 258 height 25
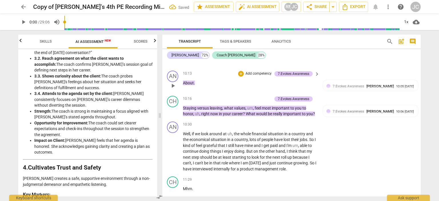
click at [316, 77] on span "keyboard_arrow_right" at bounding box center [317, 74] width 7 height 7
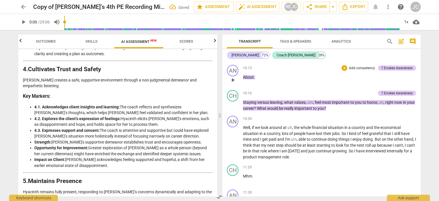
scroll to position [280, 0]
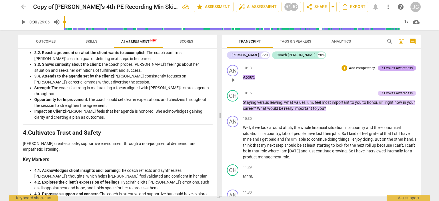
click at [397, 71] on div "7.Evokes Awareness" at bounding box center [396, 67] width 31 height 5
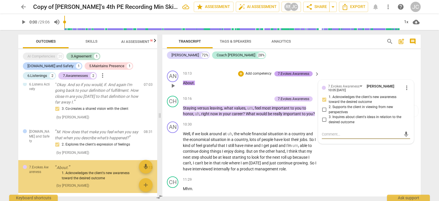
scroll to position [126, 0]
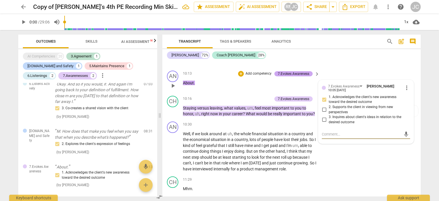
click at [291, 76] on div "7.Evokes Awareness" at bounding box center [293, 73] width 31 height 5
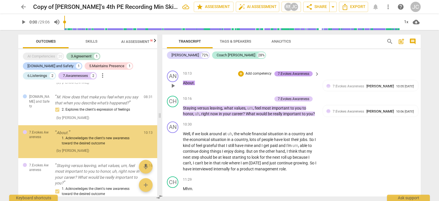
scroll to position [162, 0]
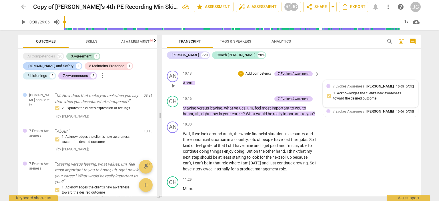
click at [374, 95] on div "7.Evokes Awareness [PERSON_NAME] 10:05 [DATE] 1. Acknowledges the client's new …" at bounding box center [371, 93] width 88 height 21
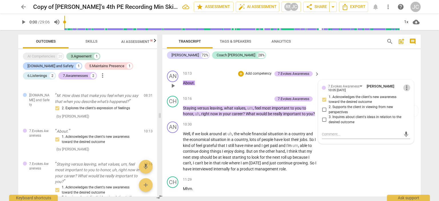
click at [405, 91] on span "more_vert" at bounding box center [406, 87] width 7 height 7
click at [408, 102] on li "Delete" at bounding box center [411, 104] width 20 height 11
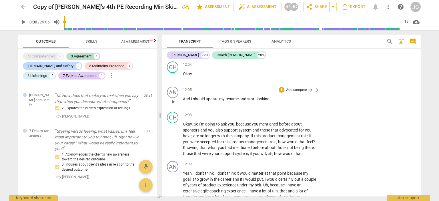
scroll to position [1573, 0]
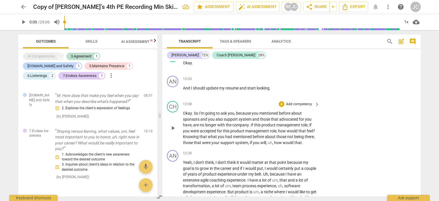
click at [296, 107] on p "Add competency" at bounding box center [299, 104] width 27 height 5
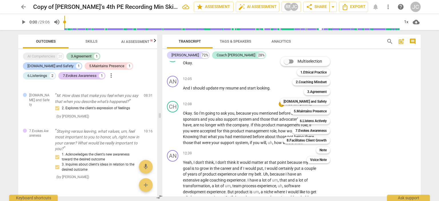
click at [351, 121] on div at bounding box center [219, 100] width 439 height 201
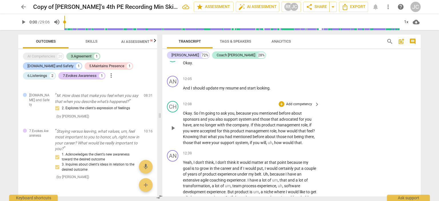
click at [293, 107] on p "Add competency" at bounding box center [299, 104] width 27 height 5
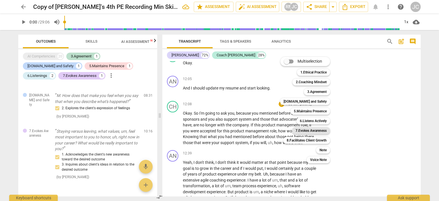
click at [307, 130] on b "7.Evokes Awareness" at bounding box center [311, 130] width 31 height 7
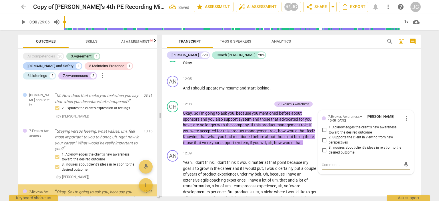
scroll to position [244, 0]
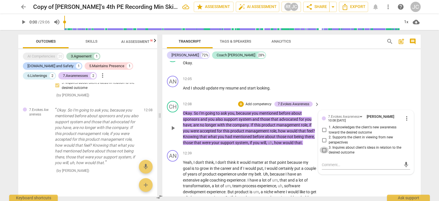
click at [323, 154] on input "3. Inquires about client's ideas in relation to the desired outcome" at bounding box center [324, 150] width 9 height 7
click at [323, 144] on input "2. Supports the client in viewing from new perspectives" at bounding box center [324, 140] width 9 height 7
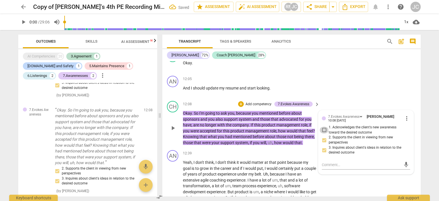
click at [324, 134] on input "1. Acknowledges the client's new awareness toward the desired outcome" at bounding box center [324, 130] width 9 height 7
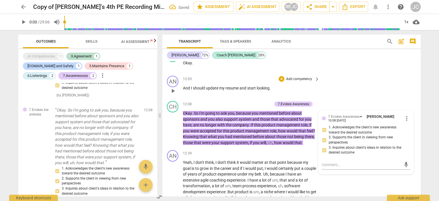
click at [332, 89] on div "AN play_arrow pause 12:05 + Add competency keyboard_arrow_right And I should up…" at bounding box center [291, 85] width 258 height 25
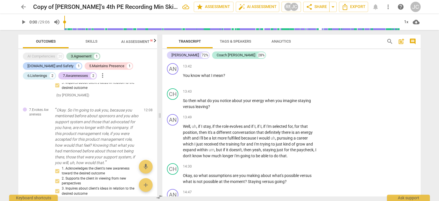
scroll to position [1801, 0]
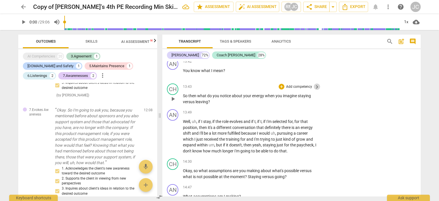
click at [318, 90] on span "keyboard_arrow_right" at bounding box center [317, 86] width 7 height 7
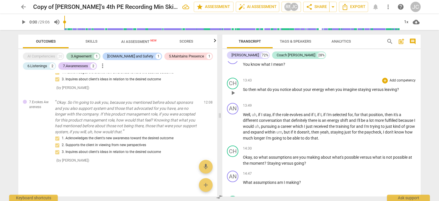
scroll to position [194, 0]
click at [396, 83] on p "Add competency" at bounding box center [402, 80] width 27 height 5
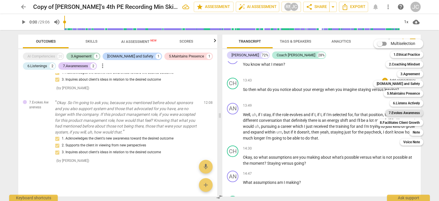
click at [393, 113] on b "7.Evokes Awareness" at bounding box center [404, 113] width 31 height 7
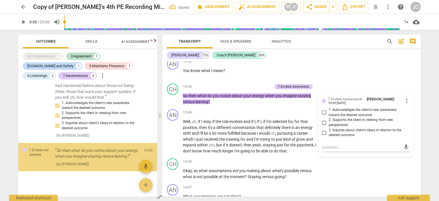
scroll to position [312, 0]
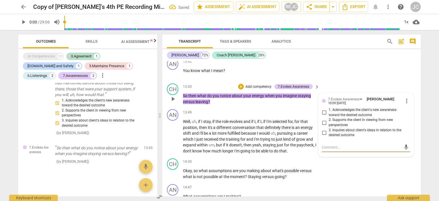
click at [324, 136] on input "3. Inquires about client's ideas in relation to the desired outcome" at bounding box center [324, 132] width 9 height 7
click at [341, 77] on div "AN play_arrow pause 13:42 + Add competency keyboard_arrow_right You know what I…" at bounding box center [291, 68] width 258 height 25
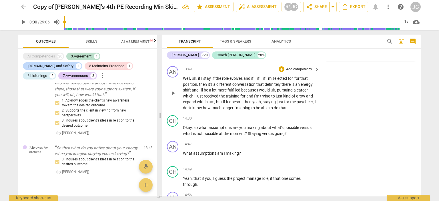
scroll to position [1859, 0]
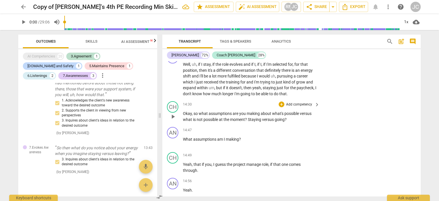
click at [304, 107] on p "Add competency" at bounding box center [299, 104] width 27 height 5
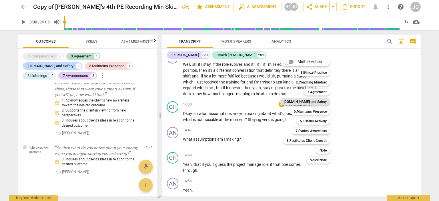
click at [320, 100] on b "[DOMAIN_NAME] and Safety" at bounding box center [305, 101] width 43 height 7
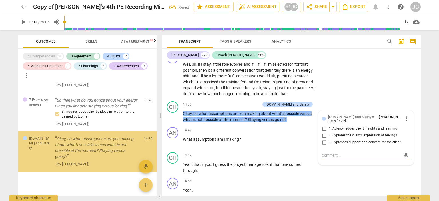
scroll to position [363, 0]
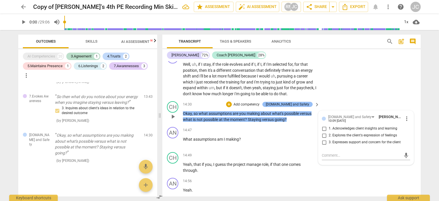
click at [304, 107] on div "[DOMAIN_NAME] and Safety" at bounding box center [287, 104] width 43 height 5
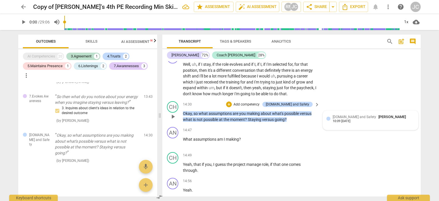
click at [344, 119] on span "[DOMAIN_NAME] and Safety" at bounding box center [354, 117] width 43 height 4
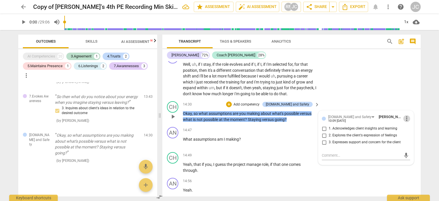
click at [404, 122] on span "more_vert" at bounding box center [406, 118] width 7 height 7
click at [408, 134] on li "Delete" at bounding box center [411, 135] width 20 height 11
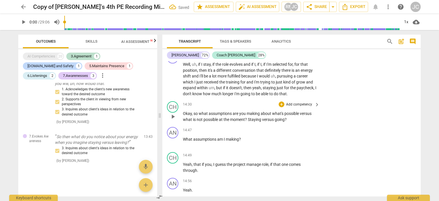
scroll to position [323, 0]
click at [307, 107] on p "Add competency" at bounding box center [299, 104] width 27 height 5
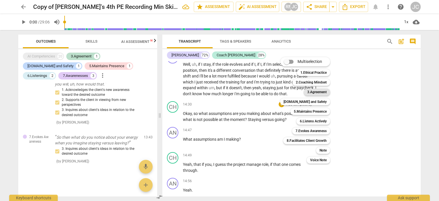
click at [317, 93] on b "3.Agreement" at bounding box center [316, 92] width 19 height 7
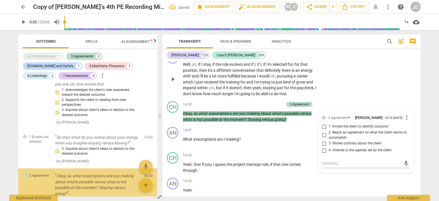
scroll to position [363, 0]
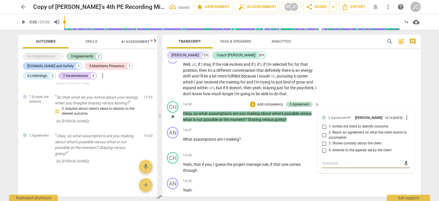
click at [323, 147] on input "3. Shows curiosity about the client" at bounding box center [324, 143] width 9 height 7
click at [368, 86] on div "AN play_arrow pause 13:49 + Add competency keyboard_arrow_right Well , uh , if …" at bounding box center [291, 74] width 258 height 49
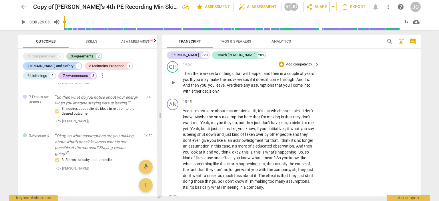
scroll to position [2001, 0]
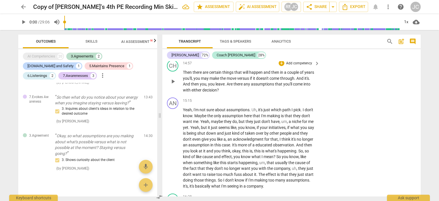
click at [293, 66] on p "Add competency" at bounding box center [299, 63] width 27 height 5
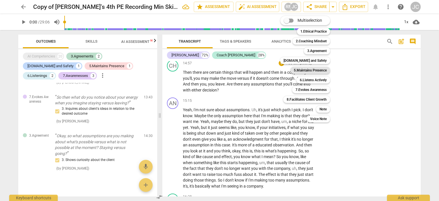
click at [316, 69] on b "5.Maintains Presence" at bounding box center [310, 70] width 33 height 7
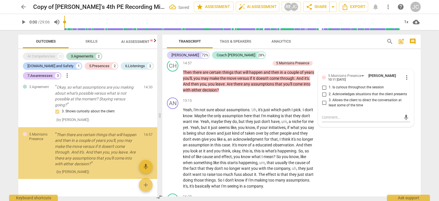
scroll to position [412, 0]
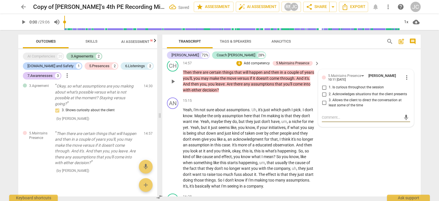
click at [323, 98] on input "2. Acknowledges situations that the client presents" at bounding box center [324, 94] width 9 height 7
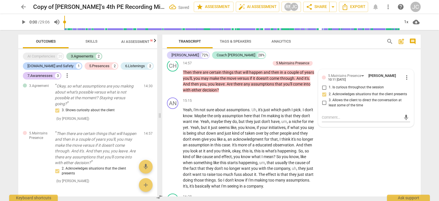
click at [337, 55] on div "[PERSON_NAME] 72% Coach [PERSON_NAME] 28%" at bounding box center [291, 55] width 249 height 10
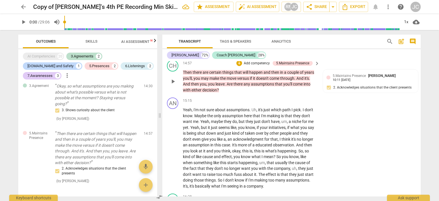
click at [253, 66] on p "Add competency" at bounding box center [256, 63] width 27 height 5
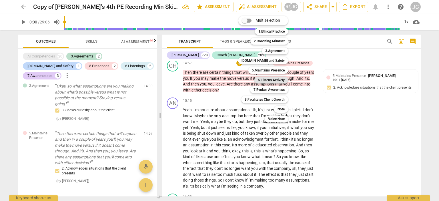
click at [274, 80] on b "6.Listens Actively" at bounding box center [271, 80] width 27 height 7
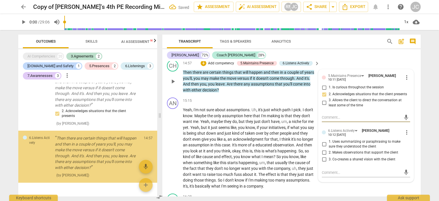
scroll to position [475, 0]
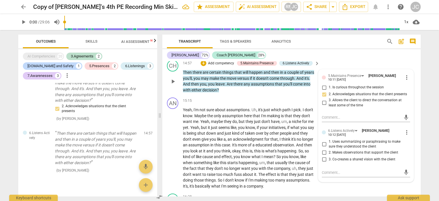
click at [343, 65] on div "CH play_arrow pause 14:57 + Add competency 5.Maintains Presence 6.Listens Activ…" at bounding box center [291, 76] width 258 height 37
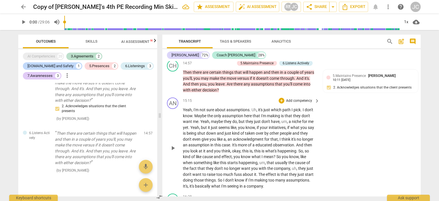
click at [329, 114] on div "AN play_arrow pause 15:15 + Add competency keyboard_arrow_right Yeah , I'm not …" at bounding box center [291, 143] width 258 height 96
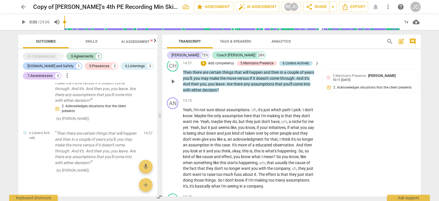
click at [292, 66] on div "6.Listens Actively" at bounding box center [296, 63] width 27 height 5
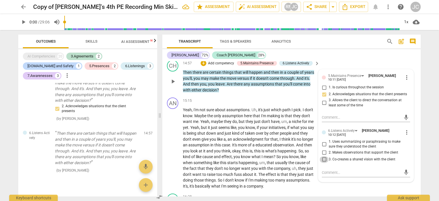
click at [323, 163] on input "3. Co-creates a shared vision with the client" at bounding box center [324, 159] width 9 height 7
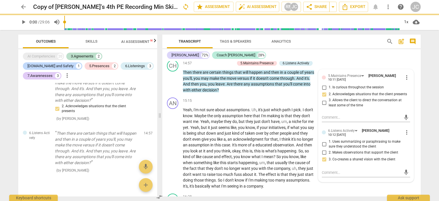
click at [345, 56] on div "[PERSON_NAME] 72% Coach [PERSON_NAME] 28%" at bounding box center [291, 55] width 249 height 10
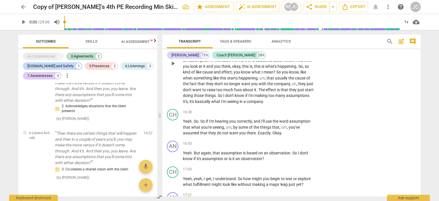
scroll to position [2116, 0]
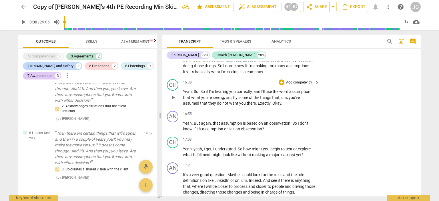
click at [292, 85] on p "Add competency" at bounding box center [299, 82] width 27 height 5
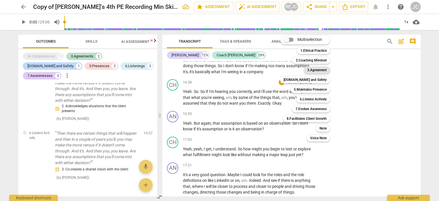
click at [321, 70] on b "3.Agreement" at bounding box center [316, 70] width 19 height 7
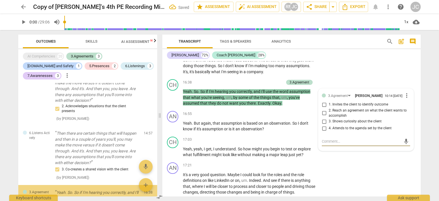
scroll to position [528, 0]
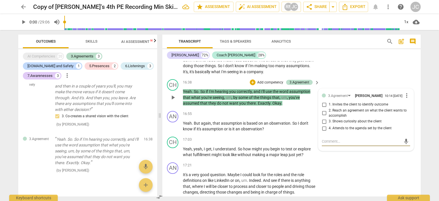
click at [323, 125] on input "3. Shows curiosity about the client" at bounding box center [324, 121] width 9 height 7
click at [345, 168] on div "AN play_arrow pause 17:21 + Add competency keyboard_arrow_right It's a very goo…" at bounding box center [291, 178] width 258 height 37
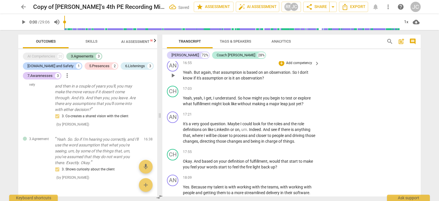
scroll to position [2144, 0]
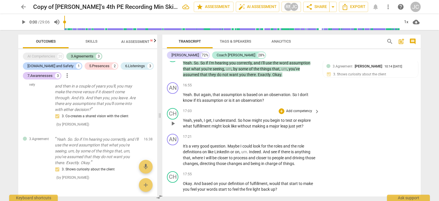
click at [304, 114] on p "Add competency" at bounding box center [299, 111] width 27 height 5
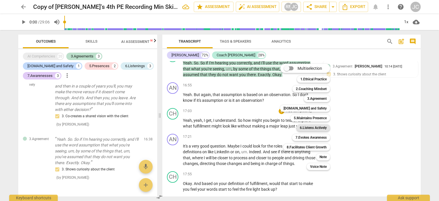
click at [309, 127] on b "6.Listens Actively" at bounding box center [313, 127] width 27 height 7
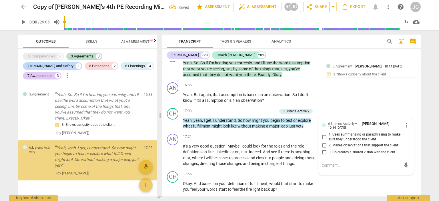
scroll to position [575, 0]
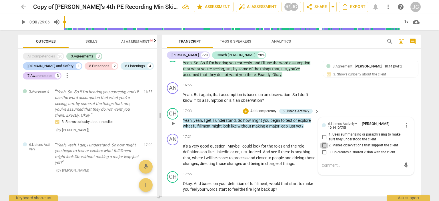
click at [323, 149] on input "2. Makes observations that support the client" at bounding box center [324, 145] width 9 height 7
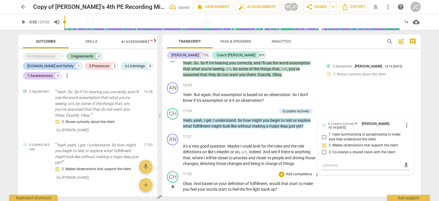
click at [363, 190] on div "CH play_arrow pause 17:55 + Add competency keyboard_arrow_right Okay . And base…" at bounding box center [291, 182] width 258 height 26
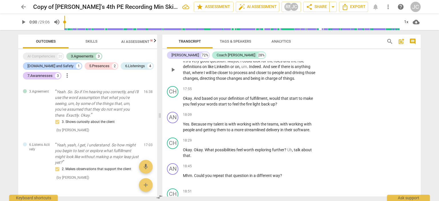
scroll to position [2230, 0]
click at [299, 91] on p "Add competency" at bounding box center [299, 88] width 27 height 5
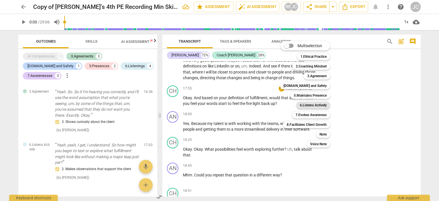
click at [313, 105] on b "6.Listens Actively" at bounding box center [313, 105] width 27 height 7
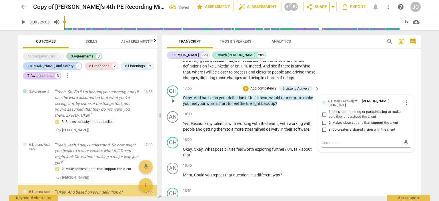
scroll to position [617, 0]
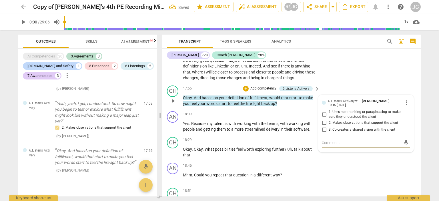
click at [324, 133] on input "3. Co-creates a shared vision with the client" at bounding box center [324, 129] width 9 height 7
click at [361, 77] on div "AN play_arrow pause 17:21 + Add competency keyboard_arrow_right It's a very goo…" at bounding box center [291, 64] width 258 height 37
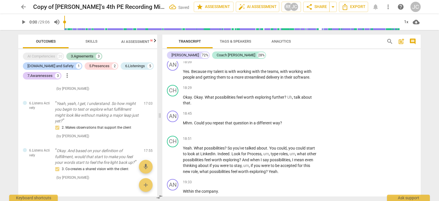
scroll to position [2259, 0]
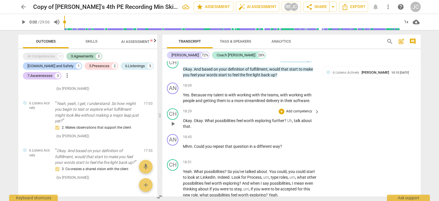
click at [298, 114] on p "Add competency" at bounding box center [299, 111] width 27 height 5
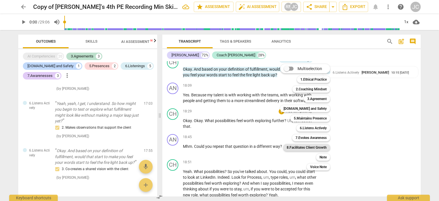
click at [311, 147] on b "8.Facilitates Client Growth" at bounding box center [307, 147] width 40 height 7
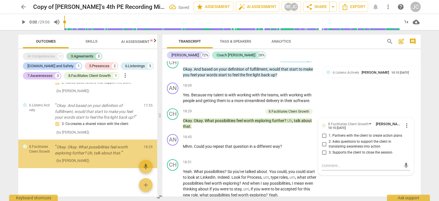
scroll to position [662, 0]
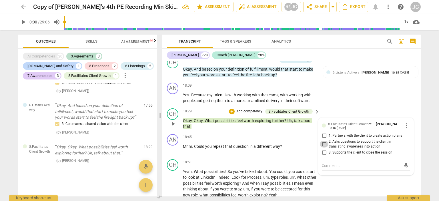
click at [322, 148] on input "2. Asks questions to support the client in translating awareness into action" at bounding box center [324, 144] width 9 height 7
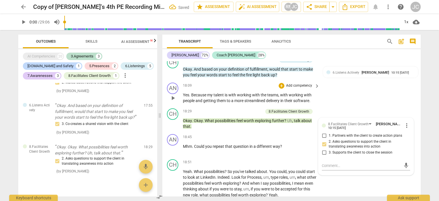
click at [361, 106] on div "AN play_arrow pause 18:09 + Add competency keyboard_arrow_right Yes . Because m…" at bounding box center [291, 93] width 258 height 26
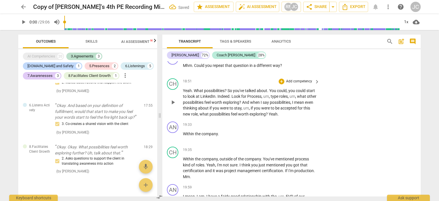
scroll to position [2345, 0]
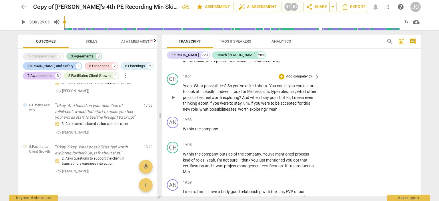
click at [298, 79] on p "Add competency" at bounding box center [299, 76] width 27 height 5
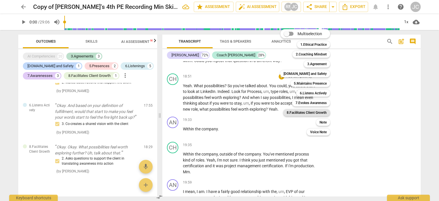
click at [308, 113] on b "8.Facilitates Client Growth" at bounding box center [307, 112] width 40 height 7
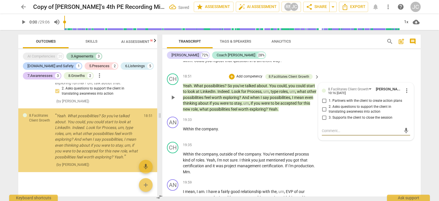
scroll to position [732, 0]
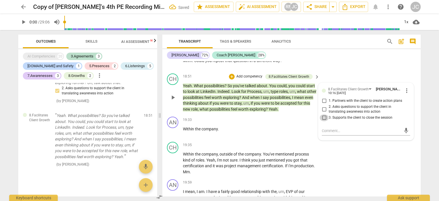
click at [323, 121] on input "3. Supports the client to close the session" at bounding box center [324, 117] width 9 height 7
click at [323, 113] on input "2. Asks questions to support the client in translating awareness into action" at bounding box center [324, 109] width 9 height 7
click at [325, 104] on input "1. Partners with the client to create action plans" at bounding box center [324, 101] width 9 height 7
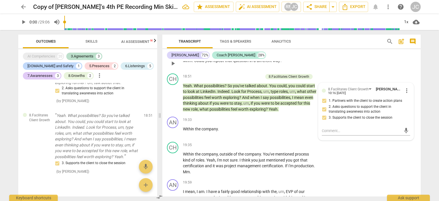
click at [351, 69] on div "AN play_arrow pause 18:45 + Add competency keyboard_arrow_right Mhm . Could you…" at bounding box center [291, 58] width 258 height 25
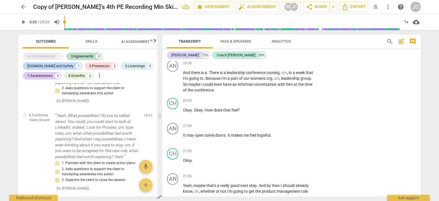
scroll to position [2545, 0]
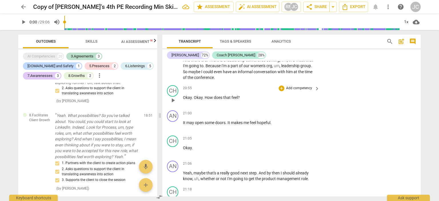
click at [301, 91] on p "Add competency" at bounding box center [299, 88] width 27 height 5
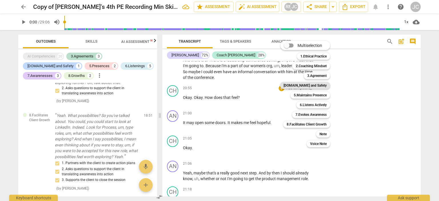
click at [311, 85] on b "[DOMAIN_NAME] and Safety" at bounding box center [305, 85] width 43 height 7
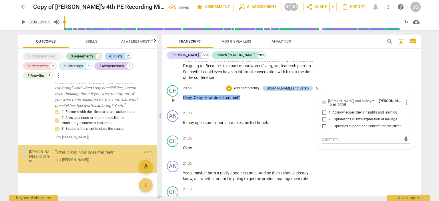
scroll to position [783, 0]
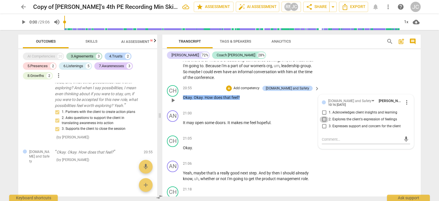
click at [323, 123] on input "2. Explores the client's expression of feelings" at bounding box center [324, 119] width 9 height 7
click at [369, 70] on div "AN play_arrow pause 20:30 + Add competency keyboard_arrow_right And there is a …" at bounding box center [291, 63] width 258 height 37
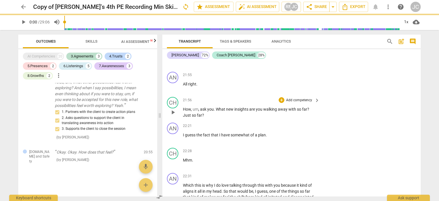
scroll to position [2773, 0]
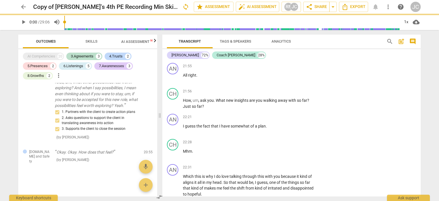
click at [298, 94] on p "Add competency" at bounding box center [299, 91] width 27 height 5
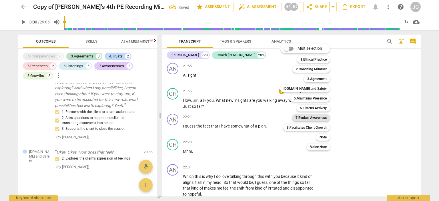
click at [316, 117] on b "7.Evokes Awareness" at bounding box center [311, 117] width 31 height 7
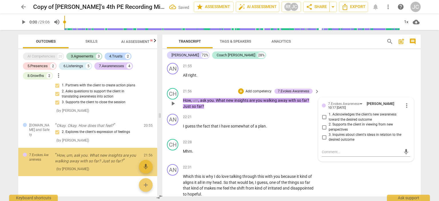
scroll to position [818, 0]
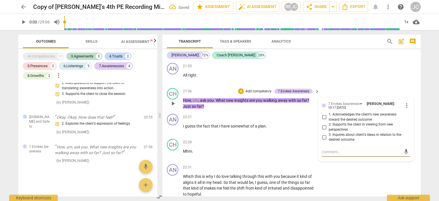
click at [323, 131] on input "2. Supports the client in viewing from new perspectives" at bounding box center [324, 127] width 9 height 7
click at [323, 141] on input "3. Inquires about client's ideas in relation to the desired outcome" at bounding box center [324, 137] width 9 height 7
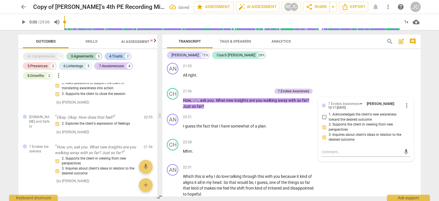
click at [342, 61] on div "CH play_arrow pause 21:52 + Add competency keyboard_arrow_right Okay ." at bounding box center [291, 47] width 258 height 25
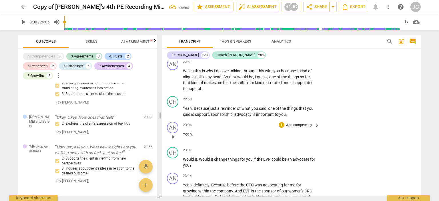
scroll to position [2888, 0]
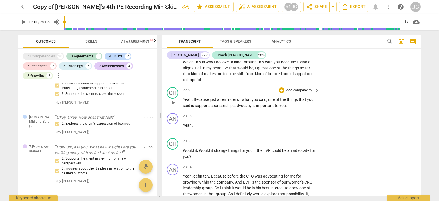
click at [302, 93] on p "Add competency" at bounding box center [299, 90] width 27 height 5
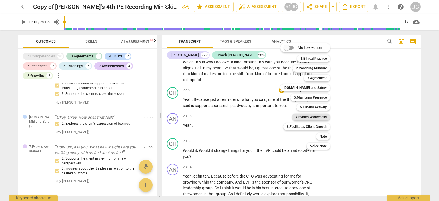
click at [310, 114] on b "7.Evokes Awareness" at bounding box center [311, 117] width 31 height 7
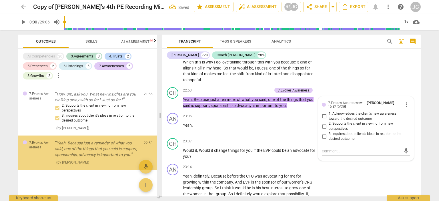
scroll to position [873, 0]
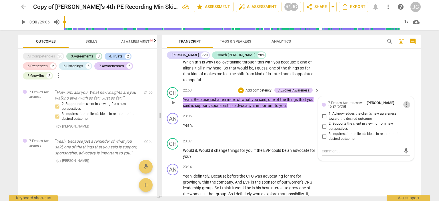
click at [405, 108] on span "more_vert" at bounding box center [406, 104] width 7 height 7
click at [405, 120] on li "Delete" at bounding box center [411, 121] width 20 height 11
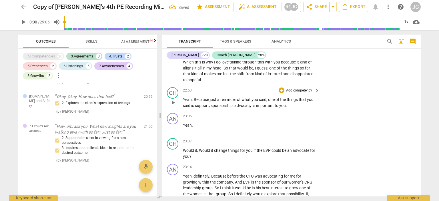
scroll to position [839, 0]
click at [290, 93] on p "Add competency" at bounding box center [299, 90] width 27 height 5
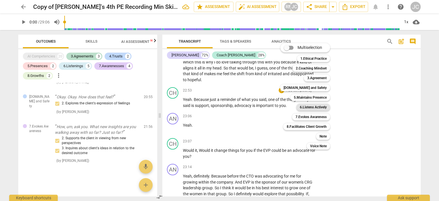
click at [310, 106] on b "6.Listens Actively" at bounding box center [313, 107] width 27 height 7
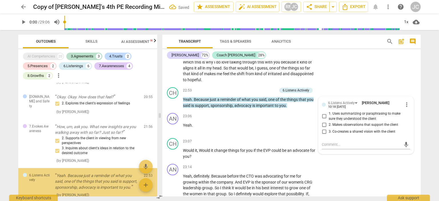
scroll to position [873, 0]
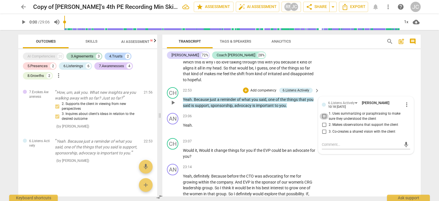
click at [322, 120] on input "1. Uses summarizing or paraphrasing to make sure they understood the client" at bounding box center [324, 116] width 9 height 7
click at [325, 135] on input "3. Co-creates a shared vision with the client" at bounding box center [324, 131] width 9 height 7
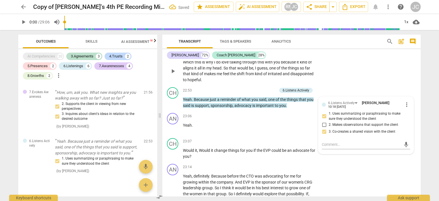
click at [361, 76] on div "AN play_arrow pause 22:31 + Add competency keyboard_arrow_right Which this is w…" at bounding box center [291, 65] width 258 height 37
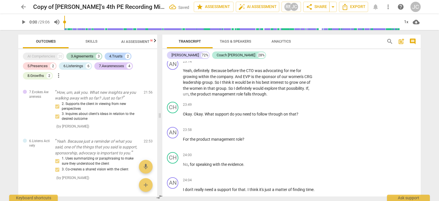
scroll to position [3002, 0]
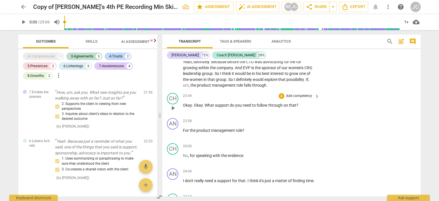
click at [295, 99] on p "Add competency" at bounding box center [299, 95] width 27 height 5
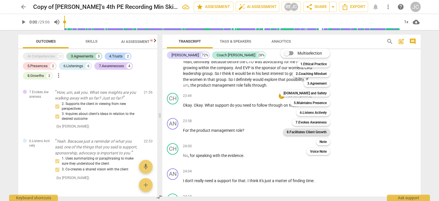
click at [315, 132] on b "8.Facilitates Client Growth" at bounding box center [307, 132] width 40 height 7
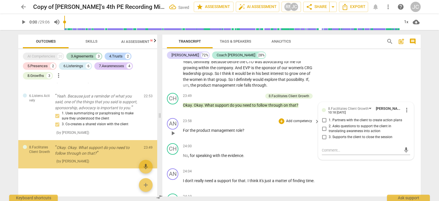
scroll to position [918, 0]
click at [323, 141] on input "3. Supports the client to close the session" at bounding box center [324, 137] width 9 height 7
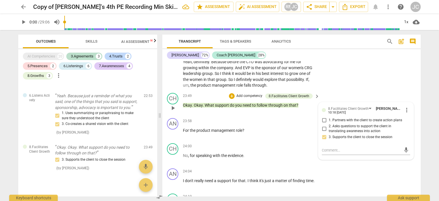
click at [324, 124] on input "1. Partners with the client to create action plans" at bounding box center [324, 120] width 9 height 7
click at [345, 75] on div "AN play_arrow pause 23:14 + Add competency keyboard_arrow_right Yeah , definite…" at bounding box center [291, 68] width 258 height 43
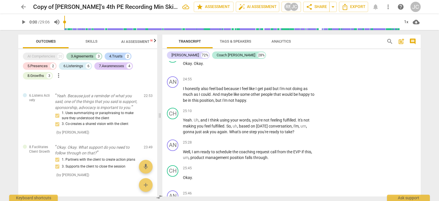
scroll to position [3231, 0]
click at [300, 114] on p "Add competency" at bounding box center [299, 110] width 27 height 5
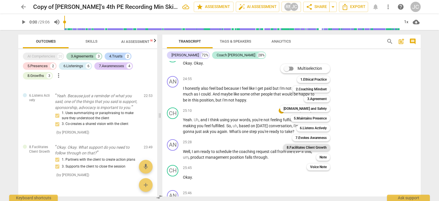
click at [309, 147] on b "8.Facilitates Client Growth" at bounding box center [307, 147] width 40 height 7
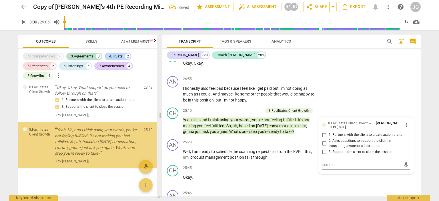
scroll to position [978, 0]
click at [324, 138] on input "1. Partners with the client to create action plans" at bounding box center [324, 135] width 9 height 7
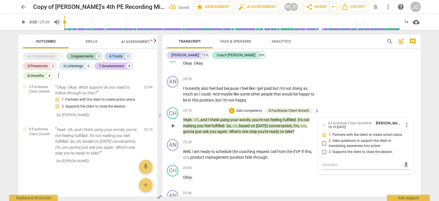
click at [324, 147] on input "2. Asks questions to support the client in translating awareness into action" at bounding box center [324, 143] width 9 height 7
click at [323, 155] on input "3. Supports the client to close the session" at bounding box center [324, 151] width 9 height 7
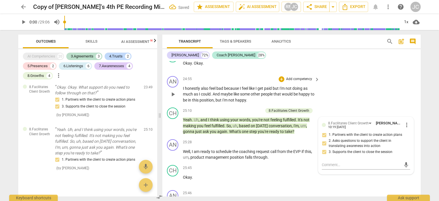
click at [356, 103] on div "AN play_arrow pause 24:55 + Add competency keyboard_arrow_right I honestly also…" at bounding box center [291, 90] width 258 height 32
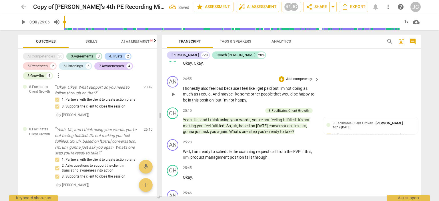
scroll to position [3345, 0]
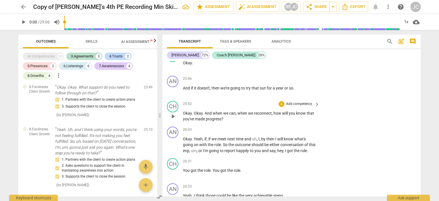
click at [295, 107] on p "Add competency" at bounding box center [299, 104] width 27 height 5
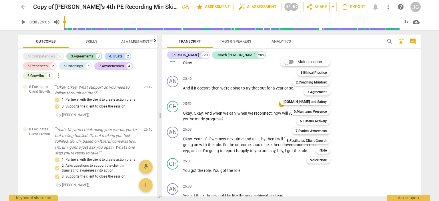
click at [377, 114] on div at bounding box center [219, 100] width 439 height 201
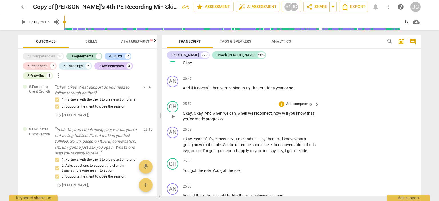
click at [297, 107] on p "Add competency" at bounding box center [299, 104] width 27 height 5
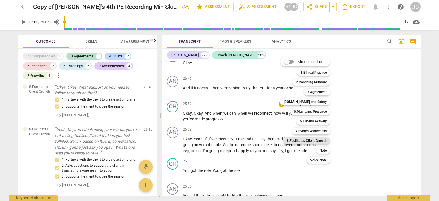
click at [315, 142] on b "8.Facilitates Client Growth" at bounding box center [307, 140] width 40 height 7
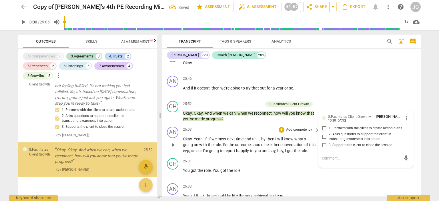
scroll to position [1037, 0]
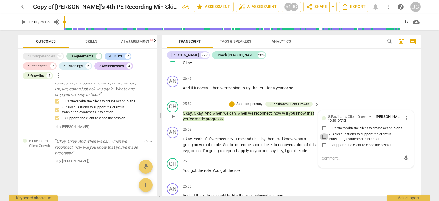
click at [323, 140] on input "2. Asks questions to support the client in translating awareness into action" at bounding box center [324, 136] width 9 height 7
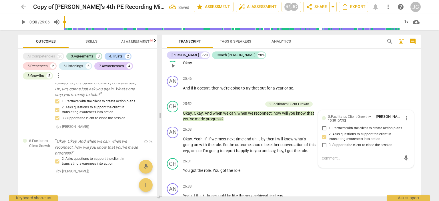
click at [356, 73] on div "CH play_arrow pause 25:45 + Add competency keyboard_arrow_right Okay ." at bounding box center [291, 60] width 258 height 25
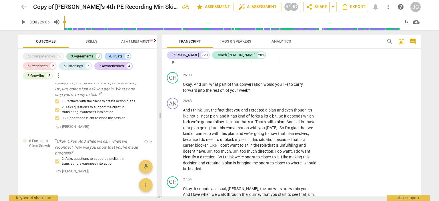
scroll to position [3488, 0]
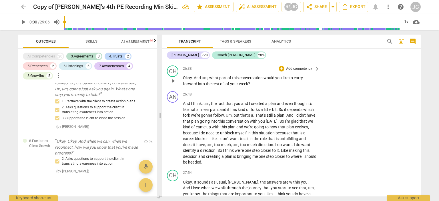
click at [295, 71] on p "Add competency" at bounding box center [299, 68] width 27 height 5
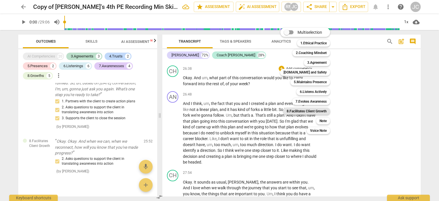
click at [304, 110] on b "8.Facilitates Client Growth" at bounding box center [307, 111] width 40 height 7
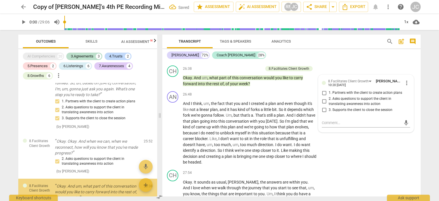
scroll to position [1082, 0]
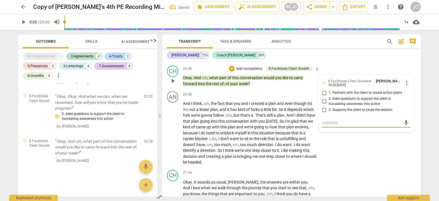
click at [323, 113] on input "3. Supports the client to close the session" at bounding box center [324, 109] width 9 height 7
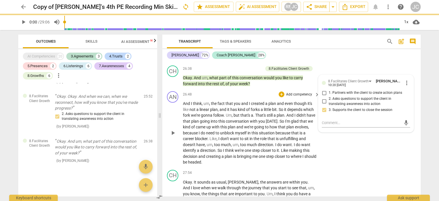
click at [332, 63] on div "AN play_arrow pause 26:33 + Add competency keyboard_arrow_right Yeah . I think …" at bounding box center [291, 50] width 258 height 25
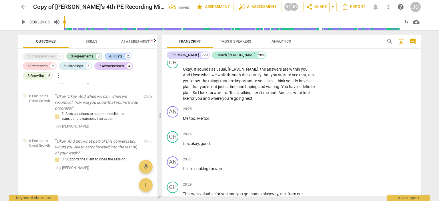
scroll to position [3603, 0]
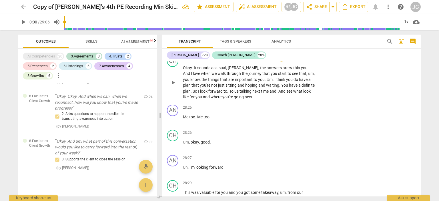
click at [297, 61] on p "Add competency" at bounding box center [299, 58] width 27 height 5
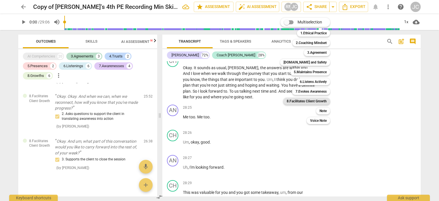
click at [306, 102] on b "8.Facilitates Client Growth" at bounding box center [307, 101] width 40 height 7
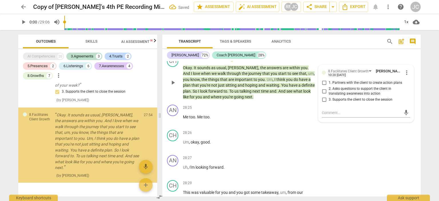
scroll to position [1152, 0]
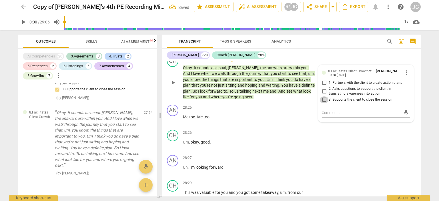
click at [323, 103] on input "3. Supports the client to close the session" at bounding box center [324, 99] width 9 height 7
click at [292, 150] on div "28:26 + Add competency keyboard_arrow_right Um , okay , good ." at bounding box center [251, 140] width 137 height 21
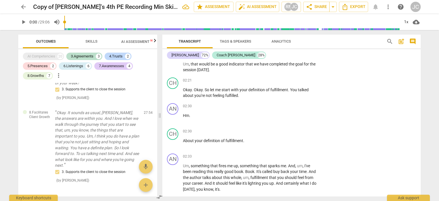
scroll to position [420, 0]
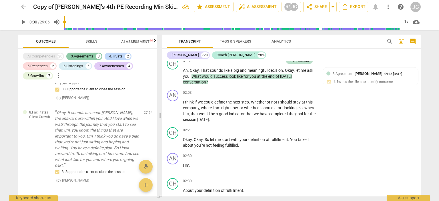
click at [85, 55] on div "3.Agreements" at bounding box center [82, 56] width 23 height 6
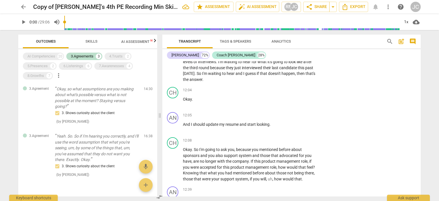
scroll to position [1564, 0]
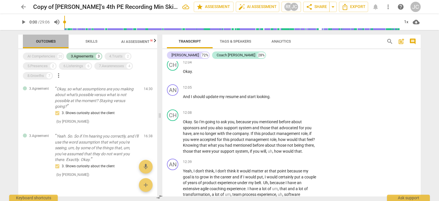
click at [51, 39] on span "Outcomes" at bounding box center [45, 42] width 33 height 8
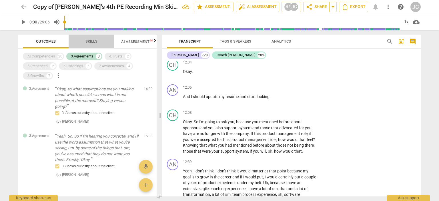
click at [95, 41] on span "Skills" at bounding box center [91, 41] width 12 height 4
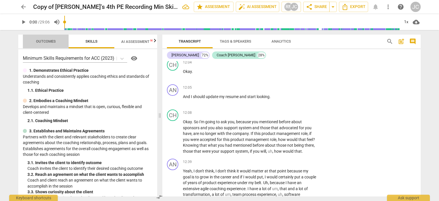
click at [51, 41] on span "Outcomes" at bounding box center [46, 41] width 20 height 4
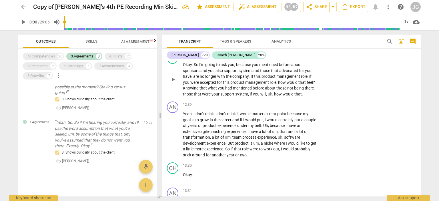
scroll to position [1621, 0]
click at [116, 56] on div "4.Trusts" at bounding box center [115, 56] width 13 height 6
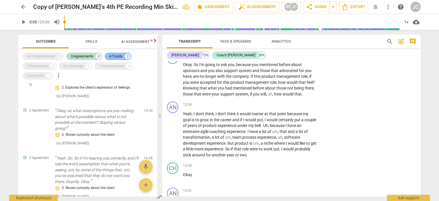
scroll to position [87, 0]
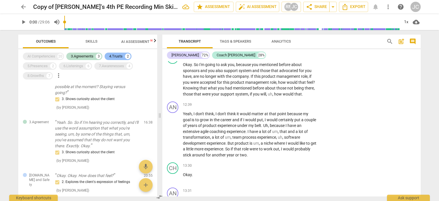
click at [118, 56] on div "4.Trusts" at bounding box center [115, 56] width 13 height 6
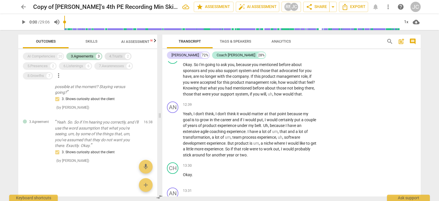
scroll to position [51, 0]
drag, startPoint x: 85, startPoint y: 55, endPoint x: 103, endPoint y: 60, distance: 18.2
click at [86, 55] on div "3.Agreements" at bounding box center [82, 56] width 23 height 6
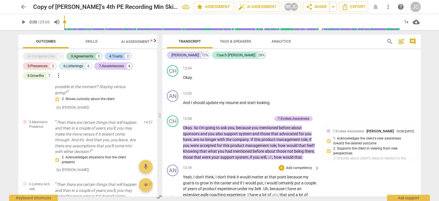
scroll to position [1535, 0]
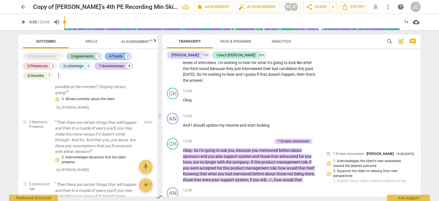
click at [116, 56] on div "4.Trusts" at bounding box center [115, 56] width 13 height 6
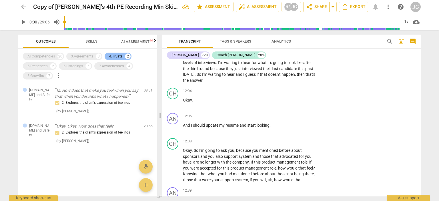
scroll to position [0, 0]
drag, startPoint x: 116, startPoint y: 55, endPoint x: 67, endPoint y: 70, distance: 51.0
click at [117, 55] on div "4.Trusts" at bounding box center [115, 56] width 13 height 6
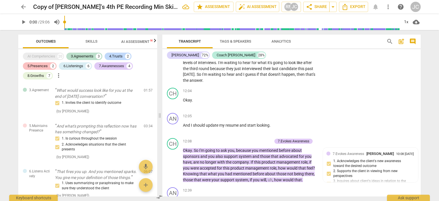
click at [42, 66] on div "5.Presences" at bounding box center [37, 66] width 20 height 6
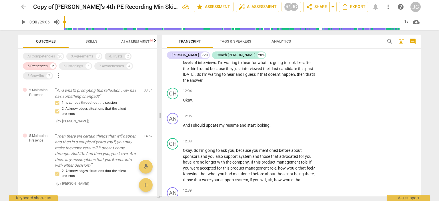
click at [115, 55] on div "4.Trusts" at bounding box center [115, 56] width 13 height 6
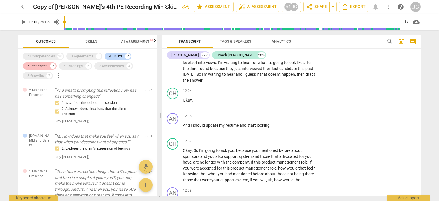
click at [33, 66] on div "5.Presences" at bounding box center [37, 66] width 20 height 6
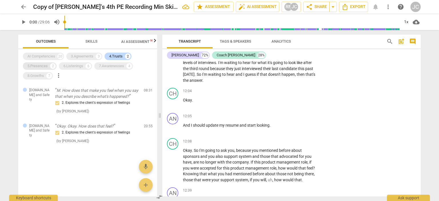
drag, startPoint x: 116, startPoint y: 54, endPoint x: 28, endPoint y: 67, distance: 88.9
click at [118, 54] on div "4.Trusts" at bounding box center [115, 56] width 13 height 6
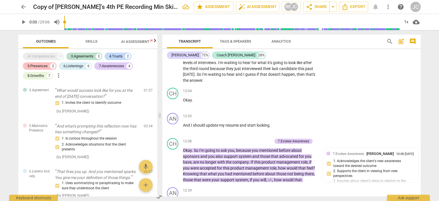
click at [40, 66] on div "5.Presences" at bounding box center [37, 66] width 20 height 6
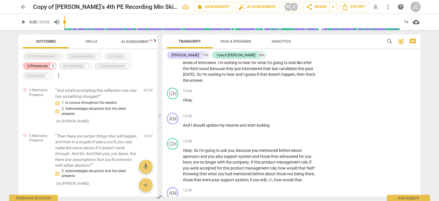
click at [40, 64] on div "5.Presences" at bounding box center [37, 66] width 20 height 6
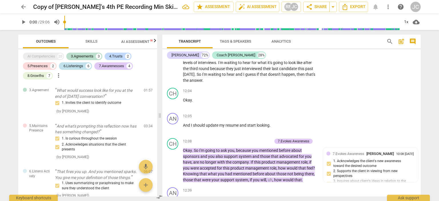
click at [77, 66] on div "6.Listenings" at bounding box center [73, 66] width 20 height 6
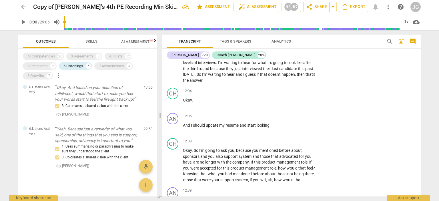
scroll to position [200, 0]
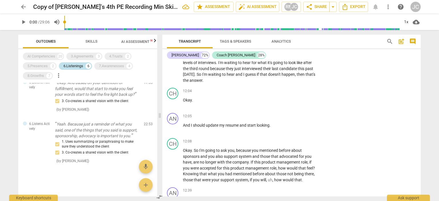
click at [77, 63] on div "6.Listenings" at bounding box center [73, 66] width 20 height 6
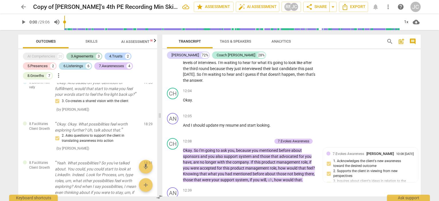
drag, startPoint x: 74, startPoint y: 63, endPoint x: 80, endPoint y: 63, distance: 5.5
click at [75, 63] on div "6.Listenings" at bounding box center [73, 66] width 20 height 6
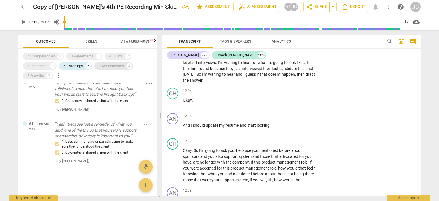
click at [72, 64] on div "6.Listenings" at bounding box center [73, 66] width 20 height 6
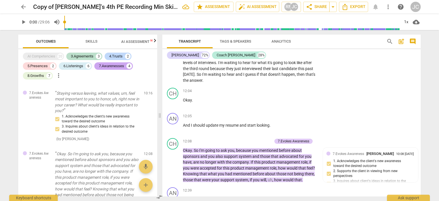
scroll to position [685, 0]
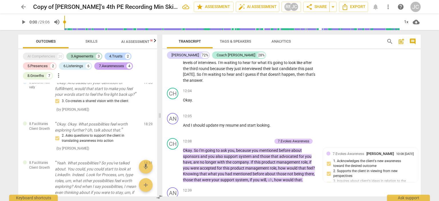
click at [109, 66] on div "7.Awarenesses" at bounding box center [111, 66] width 25 height 6
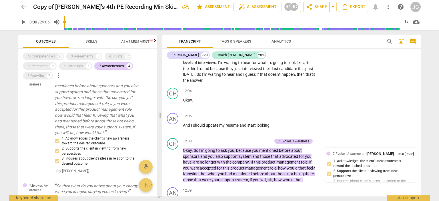
scroll to position [86, 0]
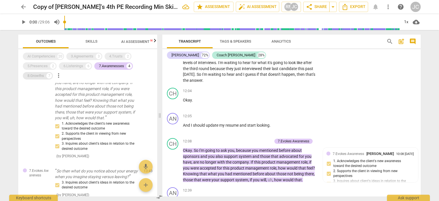
click at [41, 75] on div "8.Growths" at bounding box center [35, 76] width 17 height 6
click at [41, 74] on div "8.Growths" at bounding box center [35, 76] width 17 height 6
click at [42, 74] on div "8.Growths" at bounding box center [35, 76] width 17 height 6
drag, startPoint x: 110, startPoint y: 65, endPoint x: 95, endPoint y: 70, distance: 16.2
click at [110, 65] on div "7.Awarenesses" at bounding box center [111, 66] width 25 height 6
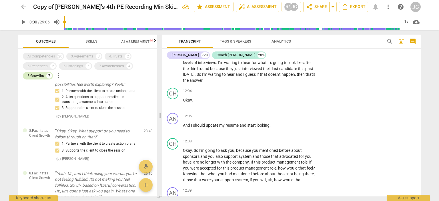
click at [40, 75] on div "8.Growths" at bounding box center [35, 76] width 17 height 6
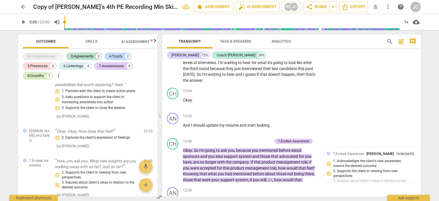
click at [41, 75] on div "8.Growths" at bounding box center [35, 76] width 17 height 6
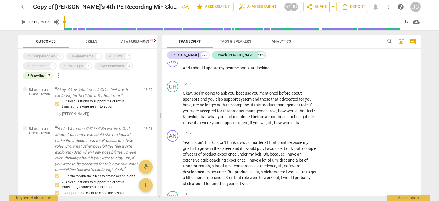
scroll to position [0, 0]
click at [42, 56] on div "AI Competencies" at bounding box center [41, 56] width 28 height 6
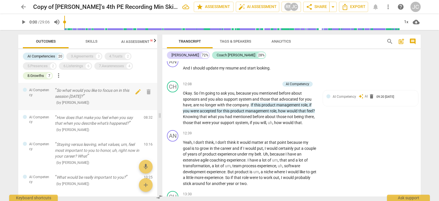
scroll to position [29, 0]
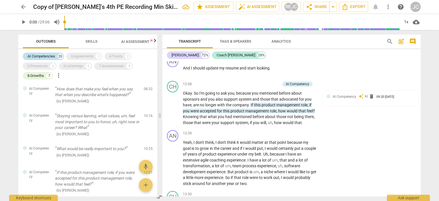
click at [48, 56] on div "AI Competencies" at bounding box center [41, 56] width 28 height 6
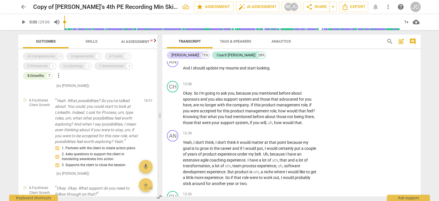
scroll to position [0, 0]
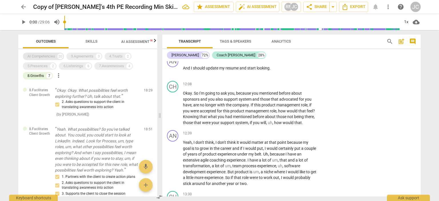
click at [45, 56] on div "AI Competencies" at bounding box center [41, 56] width 28 height 6
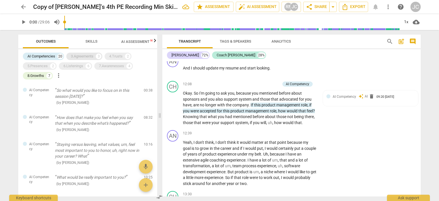
click at [82, 56] on div "3.Agreements" at bounding box center [82, 56] width 23 height 6
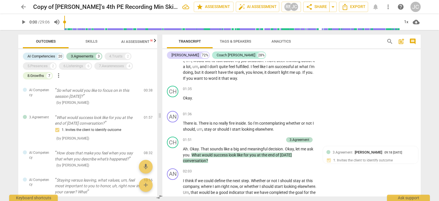
scroll to position [372, 0]
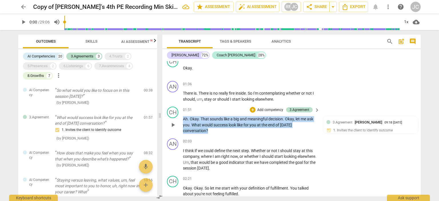
drag, startPoint x: 209, startPoint y: 132, endPoint x: 176, endPoint y: 120, distance: 34.8
click at [176, 120] on div "CH play_arrow pause 01:51 + Add competency 3.Agreement keyboard_arrow_right Ah …" at bounding box center [291, 120] width 258 height 32
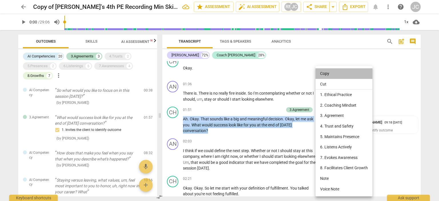
click at [327, 71] on li "Copy" at bounding box center [344, 73] width 57 height 11
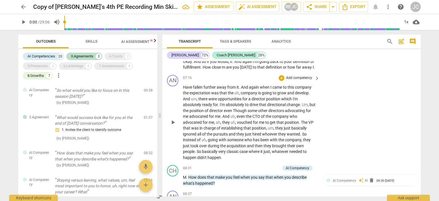
scroll to position [1172, 0]
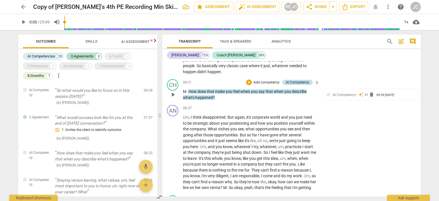
click at [292, 81] on div "AI Competency" at bounding box center [297, 82] width 23 height 5
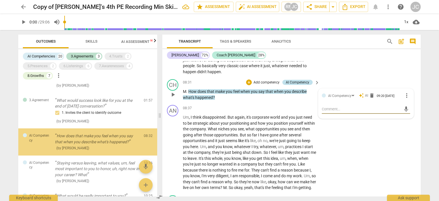
scroll to position [19, 0]
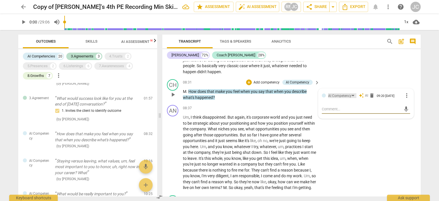
click at [340, 96] on div "AI Competency" at bounding box center [339, 95] width 23 height 5
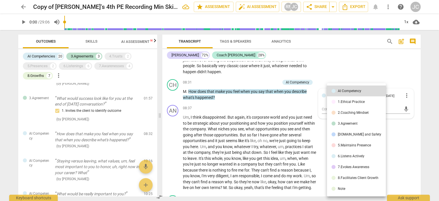
click at [397, 135] on div at bounding box center [219, 100] width 439 height 201
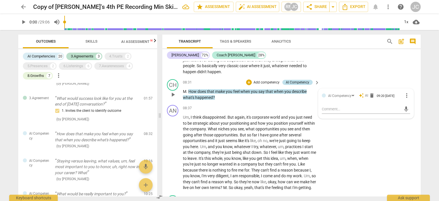
click at [287, 80] on div "AI Competency" at bounding box center [297, 82] width 23 height 5
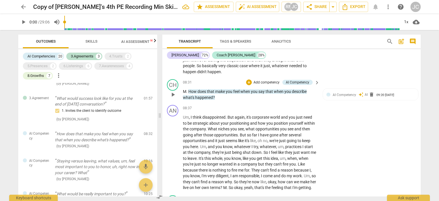
click at [260, 82] on p "Add competency" at bounding box center [266, 82] width 27 height 5
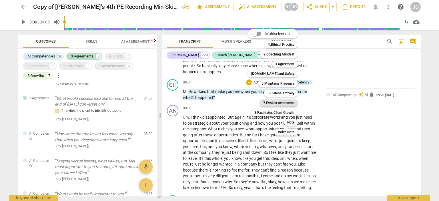
click at [275, 104] on b "7.Evokes Awareness" at bounding box center [278, 103] width 31 height 7
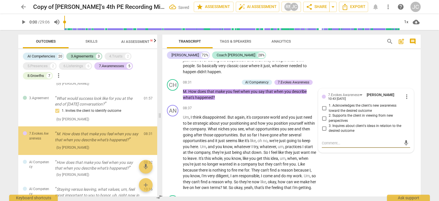
scroll to position [20, 0]
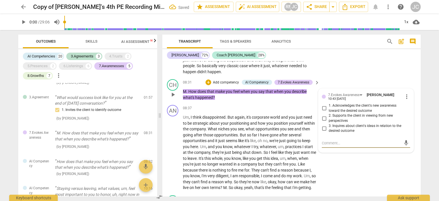
click at [322, 127] on input "3. Inquires about client's ideas in relation to the desired outcome" at bounding box center [324, 128] width 9 height 7
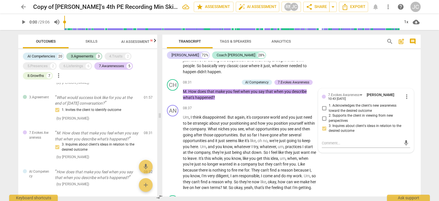
click at [343, 69] on div "AN play_arrow pause 07:16 + Add competency keyboard_arrow_right Have fallen fur…" at bounding box center [291, 32] width 258 height 90
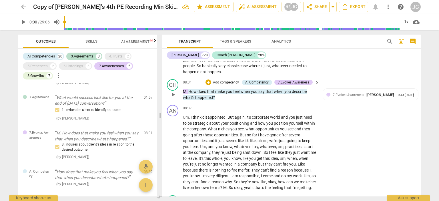
click at [219, 98] on p "M . How does that make you feel when you say that when you describe what's happ…" at bounding box center [250, 95] width 134 height 12
drag, startPoint x: 218, startPoint y: 98, endPoint x: 189, endPoint y: 91, distance: 30.0
click at [189, 91] on p "M . How does that make you feel when you say that when you describe what's happ…" at bounding box center [250, 95] width 134 height 12
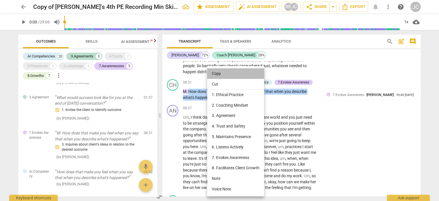
click at [224, 72] on li "Copy" at bounding box center [235, 73] width 57 height 11
copy p "How does that make you feel when you say that when you describe what's happened…"
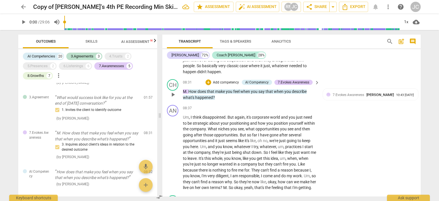
click at [220, 81] on p "Add competency" at bounding box center [225, 82] width 27 height 5
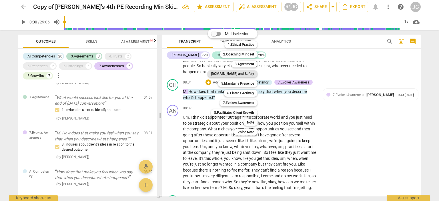
click at [236, 74] on b "[DOMAIN_NAME] and Safety" at bounding box center [232, 73] width 43 height 7
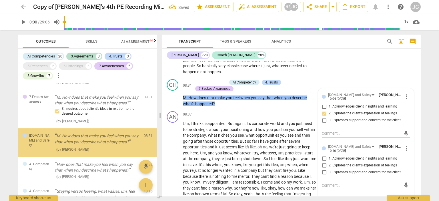
scroll to position [94, 0]
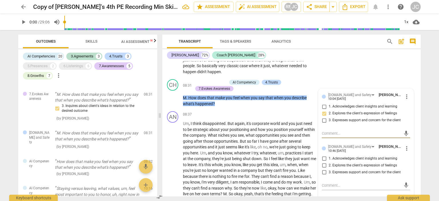
click at [369, 75] on div "AN play_arrow pause 07:16 + Add competency keyboard_arrow_right Have fallen fur…" at bounding box center [291, 32] width 258 height 90
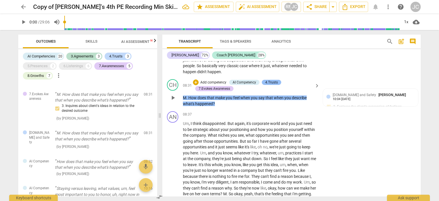
click at [273, 82] on div "4.Trusts" at bounding box center [271, 82] width 13 height 5
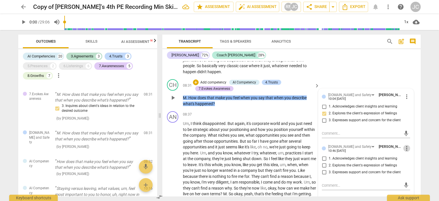
click at [405, 147] on span "more_vert" at bounding box center [406, 148] width 7 height 7
click at [407, 158] on li "Delete" at bounding box center [411, 159] width 20 height 11
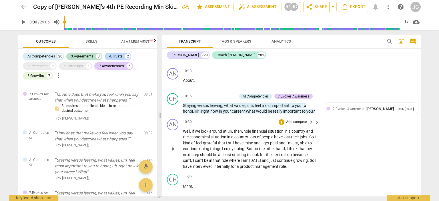
scroll to position [1372, 0]
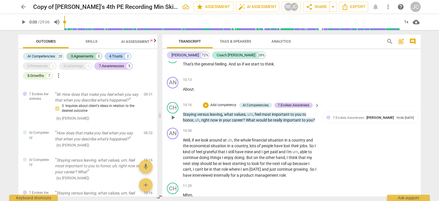
click at [249, 122] on span "What" at bounding box center [251, 120] width 10 height 5
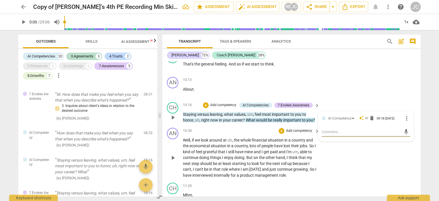
click at [300, 133] on div "AN play_arrow pause 10:30 + Add competency keyboard_arrow_right Well , if we lo…" at bounding box center [291, 153] width 258 height 55
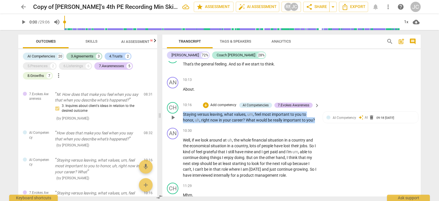
drag, startPoint x: 315, startPoint y: 126, endPoint x: 182, endPoint y: 119, distance: 133.4
click at [182, 119] on div "CH play_arrow pause 10:16 + Add competency AI Competencies 7.Evokes Awareness k…" at bounding box center [291, 113] width 258 height 26
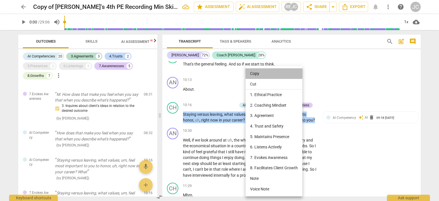
click at [260, 72] on li "Copy" at bounding box center [274, 73] width 57 height 11
copy p "Staying versus leaving , what values , um , feel most important to you to honor…"
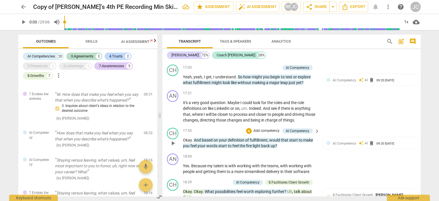
scroll to position [2173, 0]
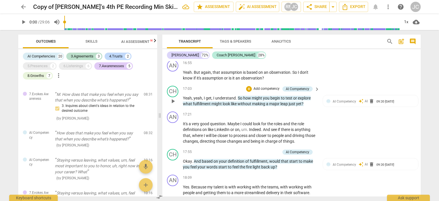
click at [267, 100] on span "you" at bounding box center [266, 98] width 7 height 5
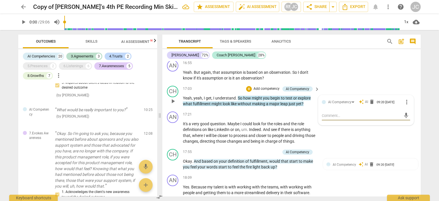
scroll to position [237, 0]
click at [264, 91] on p "Add competency" at bounding box center [266, 88] width 27 height 5
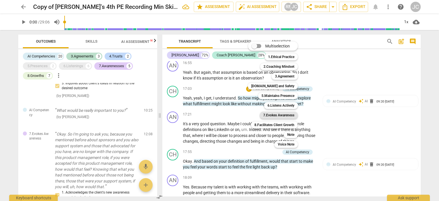
click at [275, 115] on b "7.Evokes Awareness" at bounding box center [278, 115] width 31 height 7
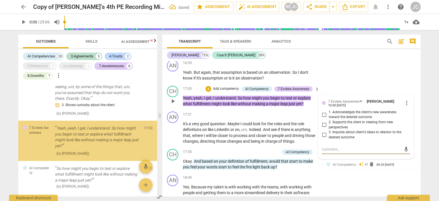
scroll to position [609, 0]
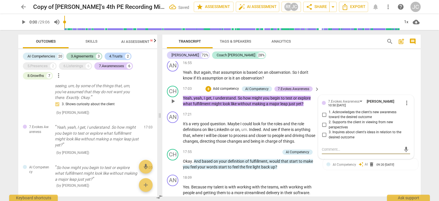
click at [323, 128] on input "2. Supports the client in viewing from new perspectives" at bounding box center [324, 125] width 9 height 7
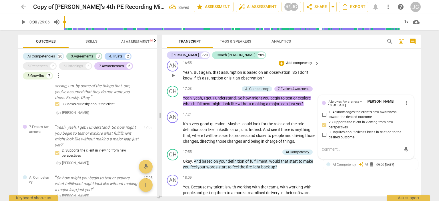
click at [342, 69] on div "AN play_arrow pause 16:55 + Add competency keyboard_arrow_right Yeah . But agai…" at bounding box center [291, 71] width 258 height 26
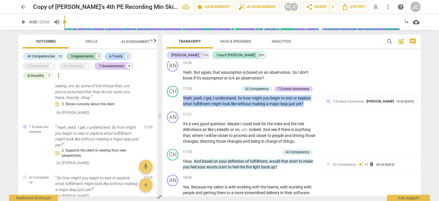
drag, startPoint x: 307, startPoint y: 111, endPoint x: 181, endPoint y: 102, distance: 125.5
click at [181, 102] on div "CH play_arrow pause 17:03 + Add competency AI Competency 7.Evokes Awareness key…" at bounding box center [291, 96] width 258 height 26
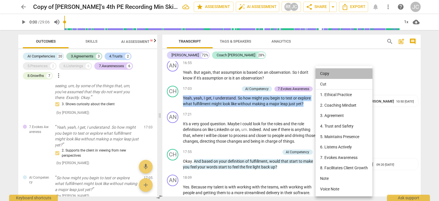
drag, startPoint x: 333, startPoint y: 73, endPoint x: 337, endPoint y: 75, distance: 4.4
click at [333, 73] on li "Copy" at bounding box center [344, 73] width 57 height 11
copy p "Yeah , yeah , I get , I understand . So how might you begin to test or explore …"
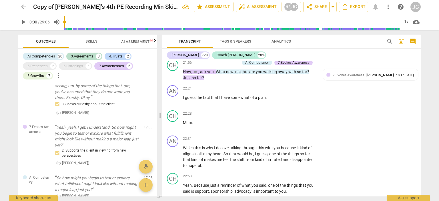
scroll to position [2802, 0]
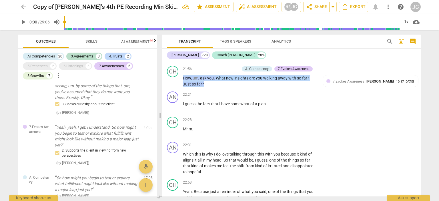
drag, startPoint x: 208, startPoint y: 92, endPoint x: 182, endPoint y: 86, distance: 26.3
click at [182, 86] on div "CH play_arrow pause 21:56 + Add competency AI Competency 7.Evokes Awareness key…" at bounding box center [291, 76] width 258 height 26
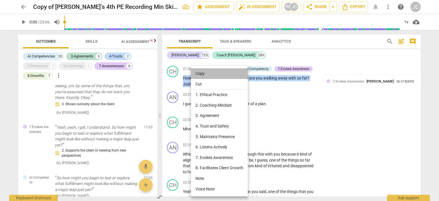
click at [207, 71] on li "Copy" at bounding box center [219, 73] width 57 height 11
copy p "How , um , ask you . What new insights are you walking away with so far ? Just …"
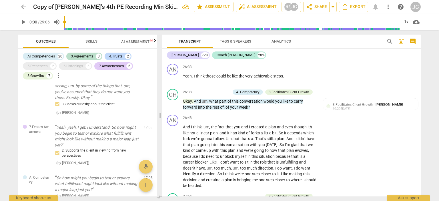
scroll to position [3517, 0]
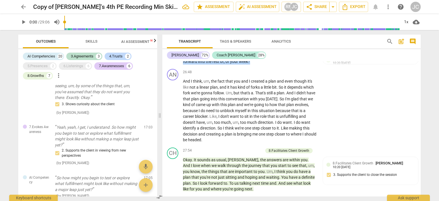
drag, startPoint x: 253, startPoint y: 73, endPoint x: 182, endPoint y: 65, distance: 71.3
click at [182, 65] on div "CH play_arrow pause 26:38 + Add competency AI Competency 8.Facilitates Client G…" at bounding box center [291, 54] width 258 height 26
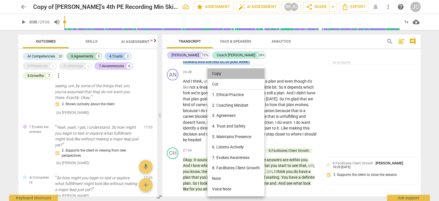
click at [219, 75] on li "Copy" at bounding box center [236, 73] width 57 height 11
copy p "Okay . And um , what part of this conversation would you like to carry forward …"
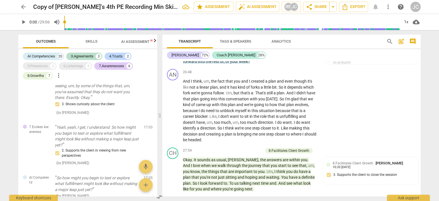
click at [415, 7] on div "JC" at bounding box center [416, 7] width 10 height 10
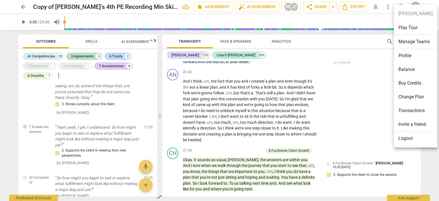
click at [407, 140] on li "Logout" at bounding box center [415, 139] width 43 height 14
